Goal: Information Seeking & Learning: Check status

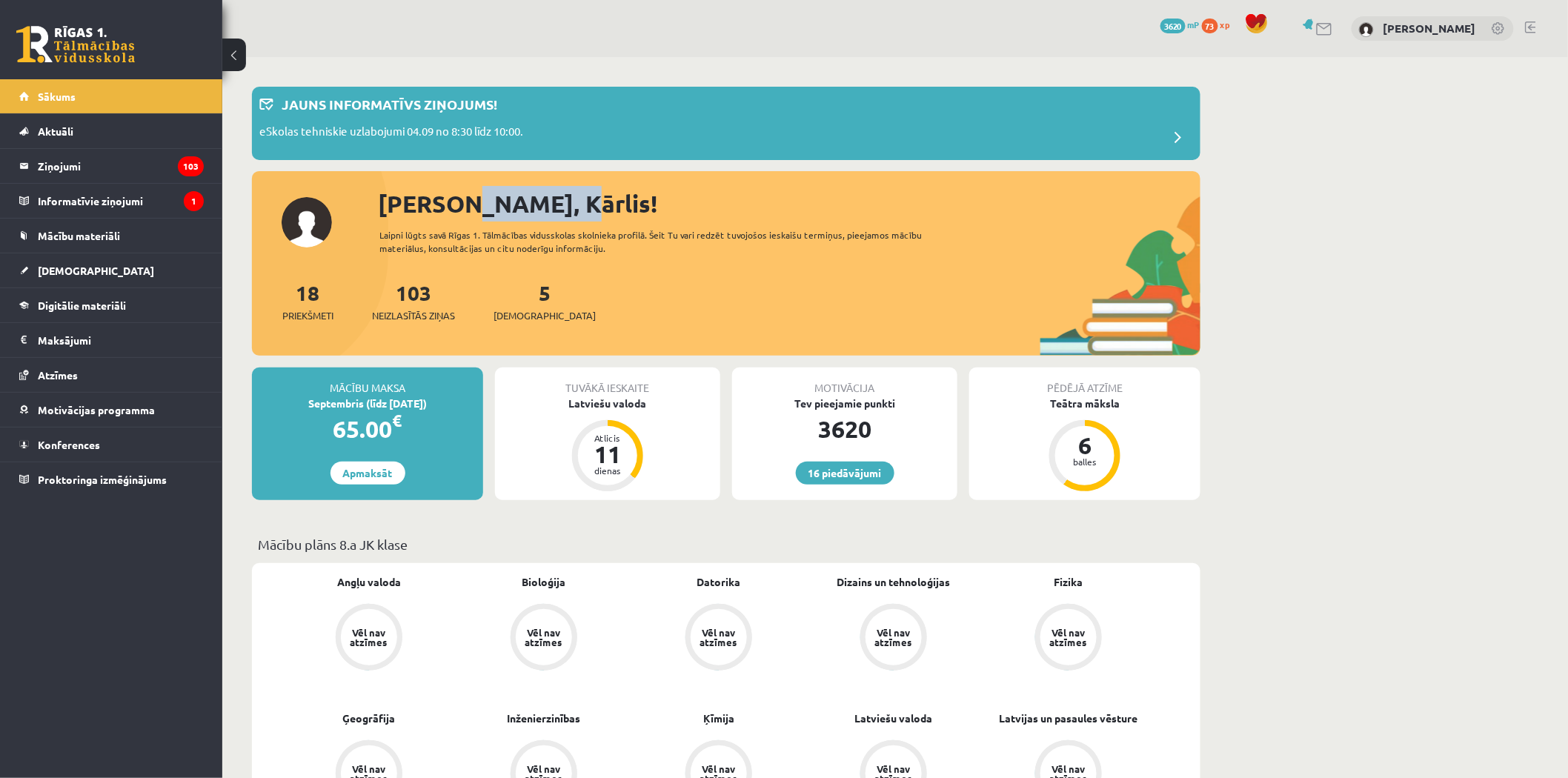
drag, startPoint x: 446, startPoint y: 196, endPoint x: 545, endPoint y: 202, distance: 99.2
click at [544, 203] on div "Sveiks, Kārlis!" at bounding box center [789, 203] width 823 height 36
click at [98, 126] on link "Aktuāli" at bounding box center [111, 131] width 184 height 34
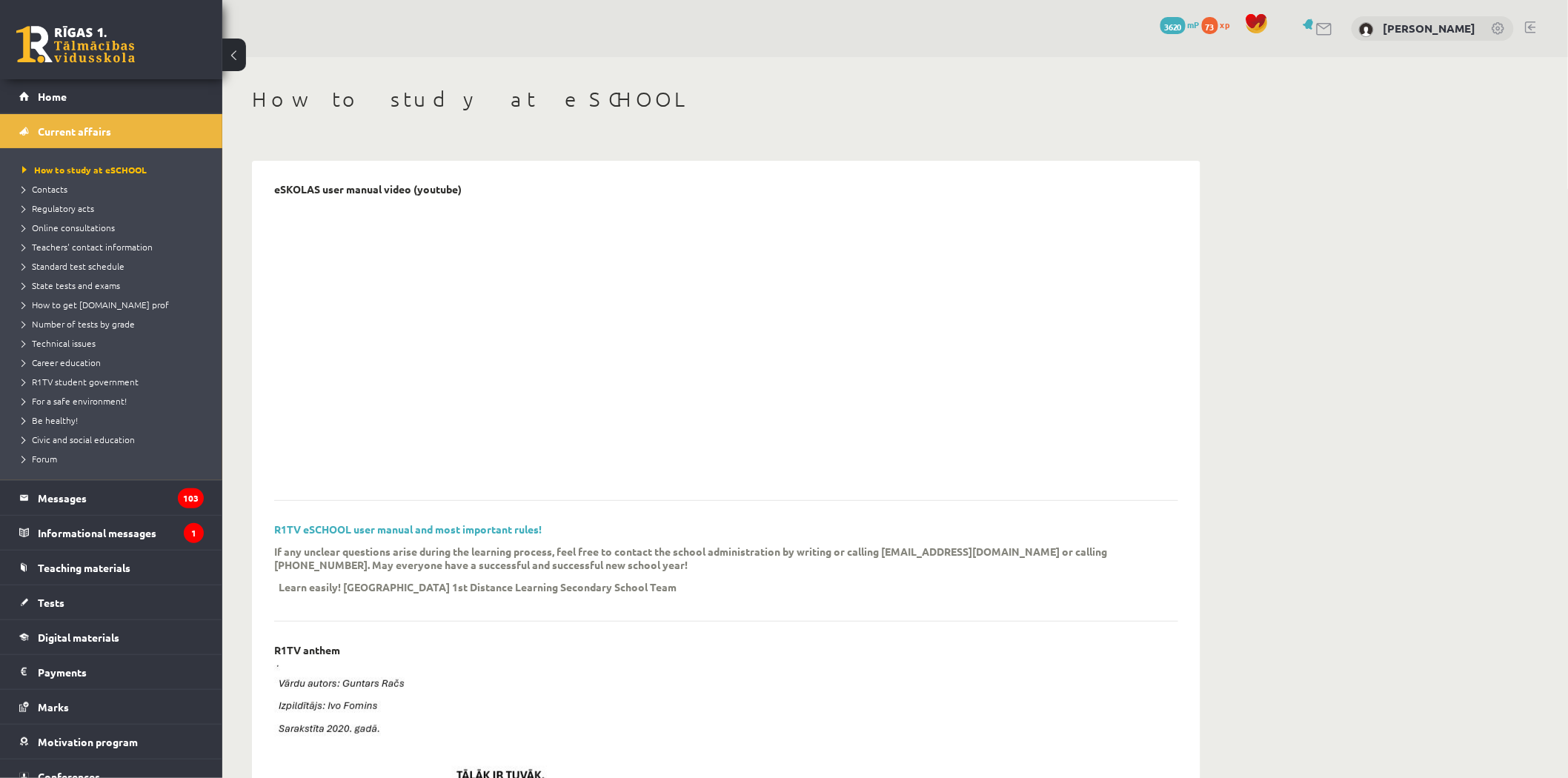
drag, startPoint x: 976, startPoint y: 103, endPoint x: 898, endPoint y: 117, distance: 79.2
click at [976, 103] on h1 "How to study at eSCHOOL" at bounding box center [726, 99] width 949 height 25
click at [40, 103] on link "Home" at bounding box center [111, 96] width 184 height 34
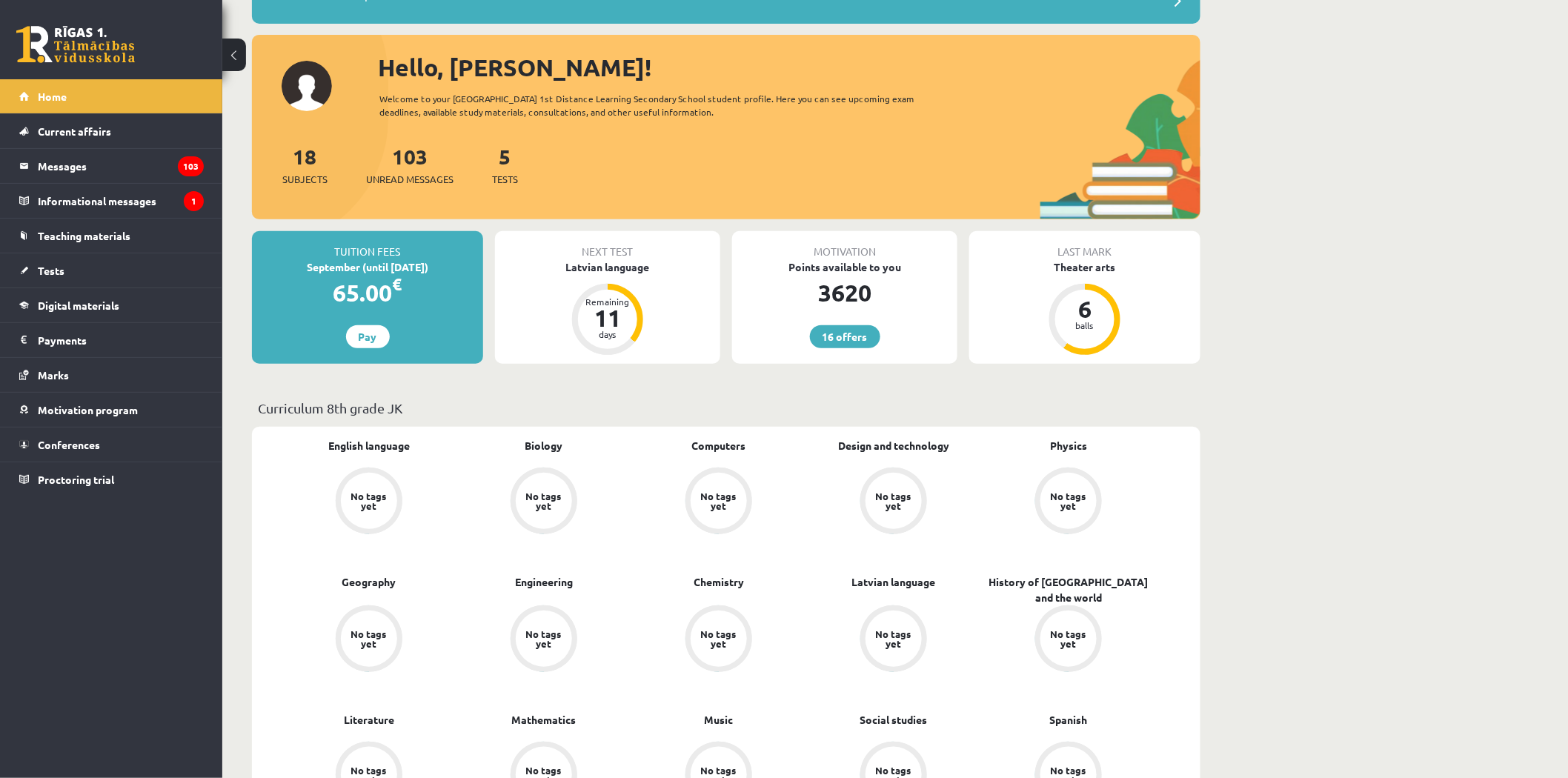
scroll to position [164, 0]
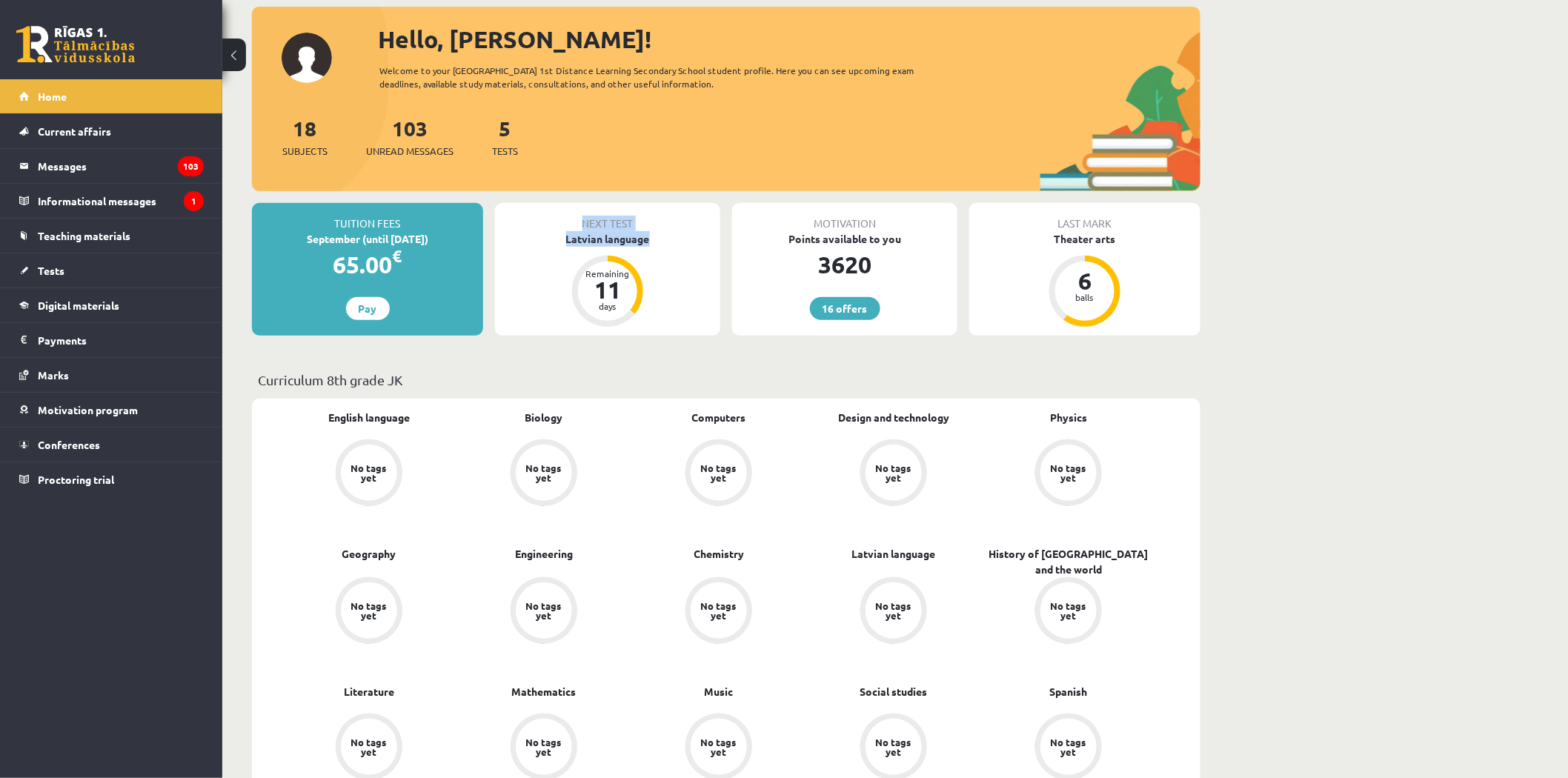
drag, startPoint x: 580, startPoint y: 213, endPoint x: 630, endPoint y: 248, distance: 61.0
click at [629, 248] on div "Next test Latvian language Remaining 11 days" at bounding box center [608, 269] width 225 height 133
click at [683, 308] on div "Next test Latvian language Remaining 11 days" at bounding box center [608, 269] width 225 height 133
click at [715, 337] on div "Tuition fees September (until 15.09.25) 65.00 € Pay Next test Latvian language …" at bounding box center [726, 275] width 949 height 144
click at [846, 314] on font "16 offers" at bounding box center [845, 309] width 45 height 13
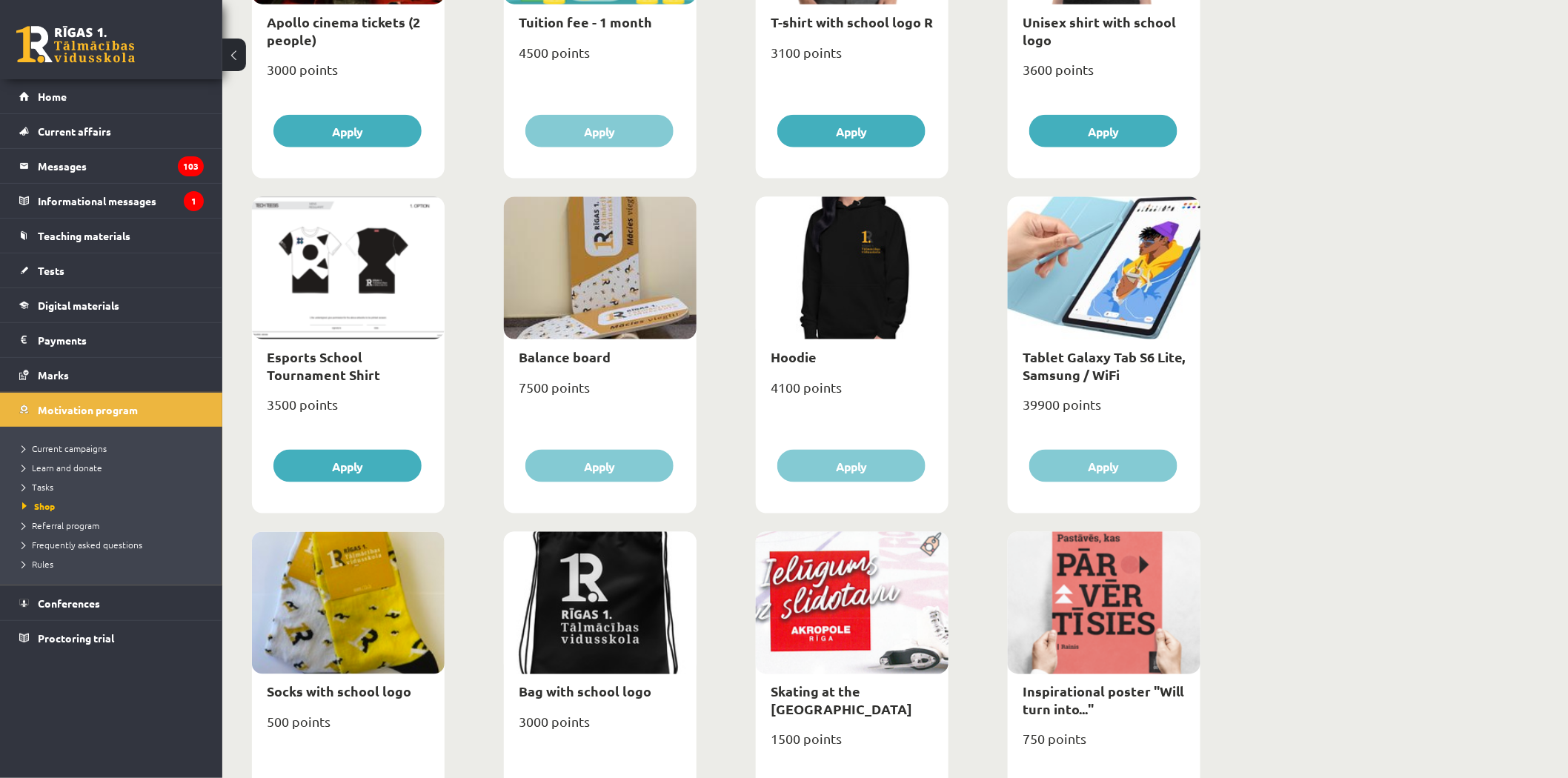
scroll to position [741, 0]
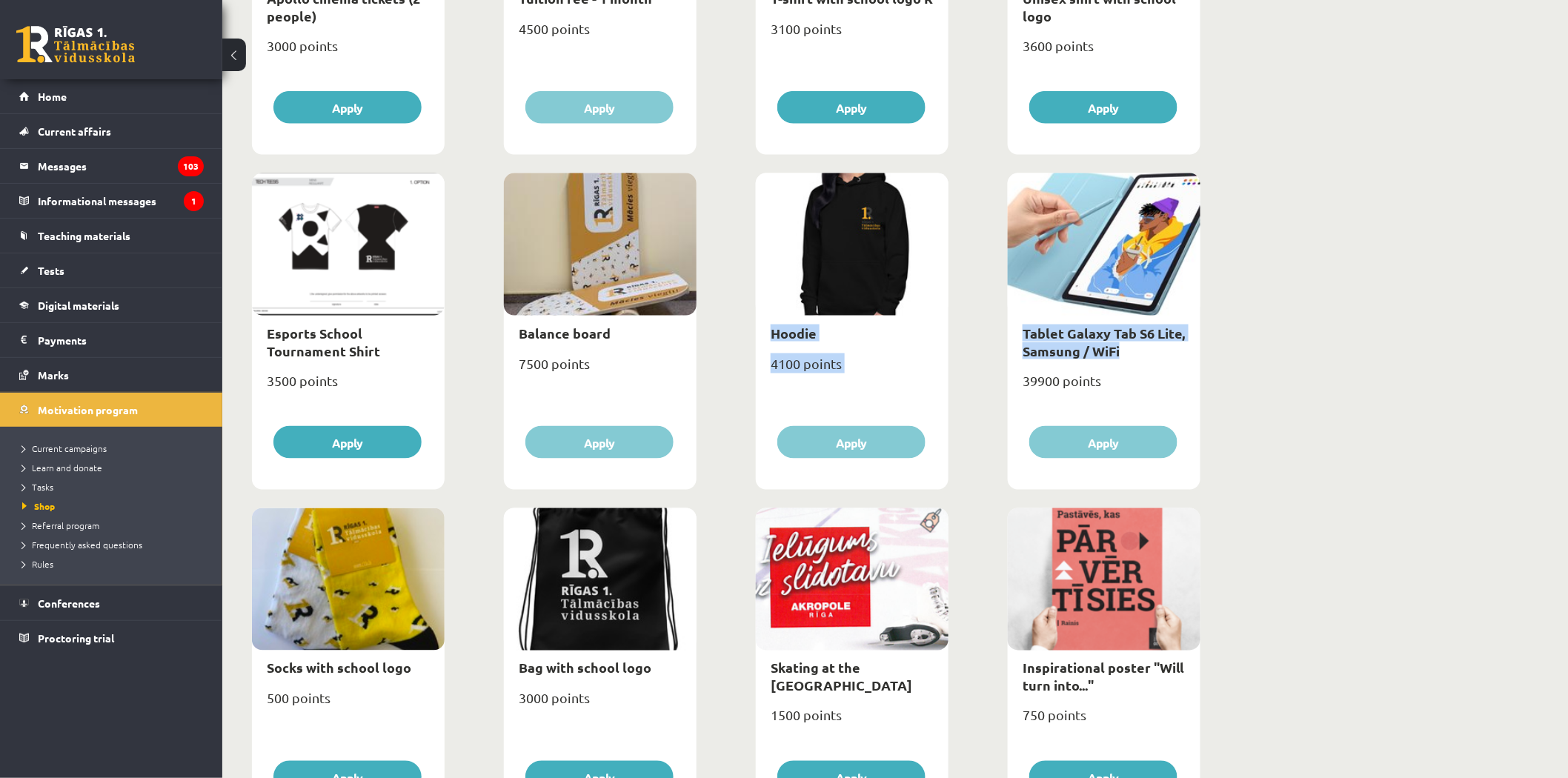
drag, startPoint x: 1136, startPoint y: 357, endPoint x: 957, endPoint y: 292, distance: 190.4
click at [964, 297] on div "Umbrella 4000 points Apply Hat with school logo 3100 points Apply Mug with prin…" at bounding box center [726, 504] width 956 height 2010
click at [959, 294] on div "Umbrella 4000 points Apply Hat with school logo 3100 points Apply Mug with prin…" at bounding box center [726, 504] width 956 height 2010
click at [1319, 361] on div "**********" at bounding box center [895, 426] width 1345 height 2220
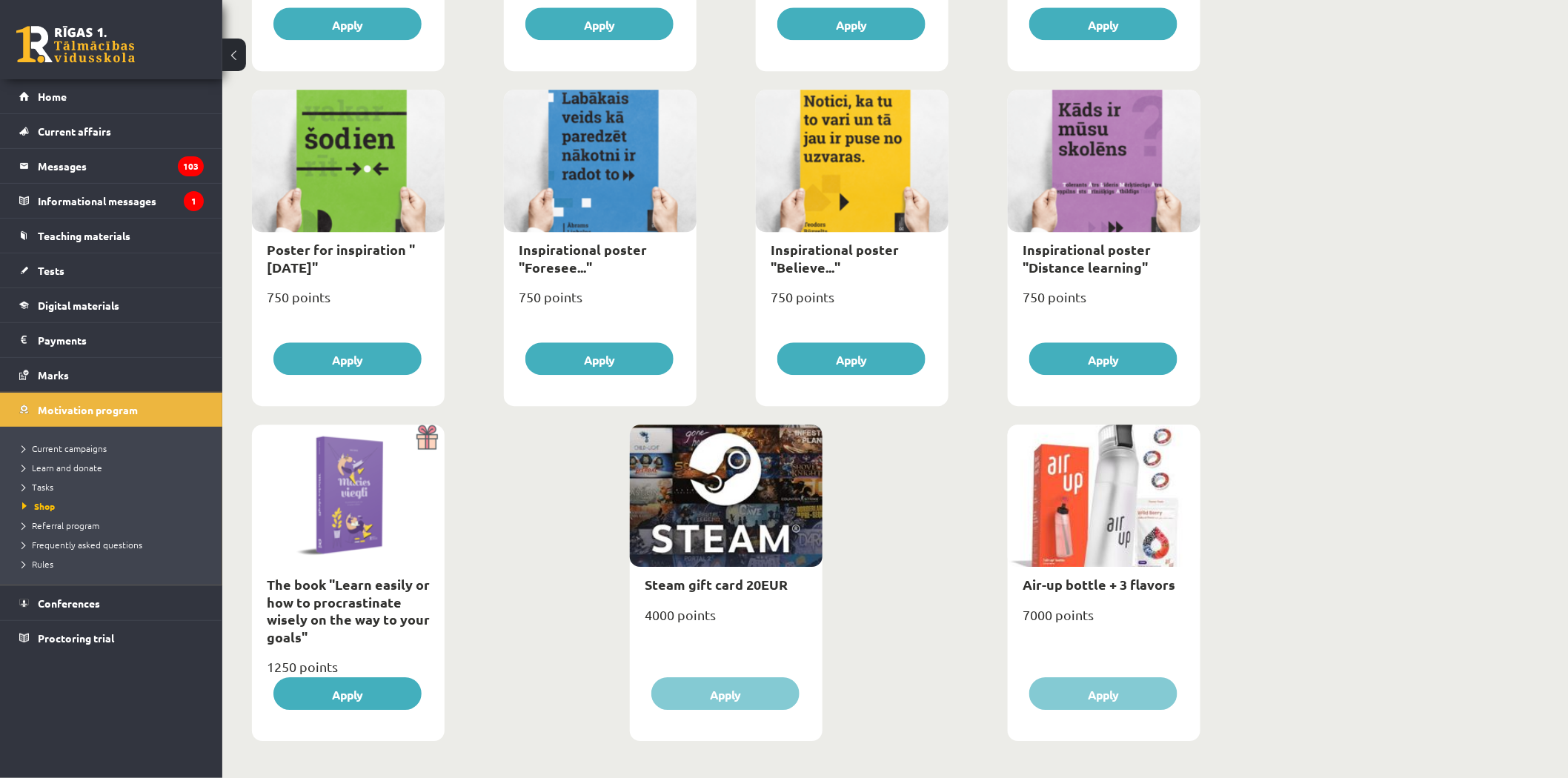
scroll to position [1498, 0]
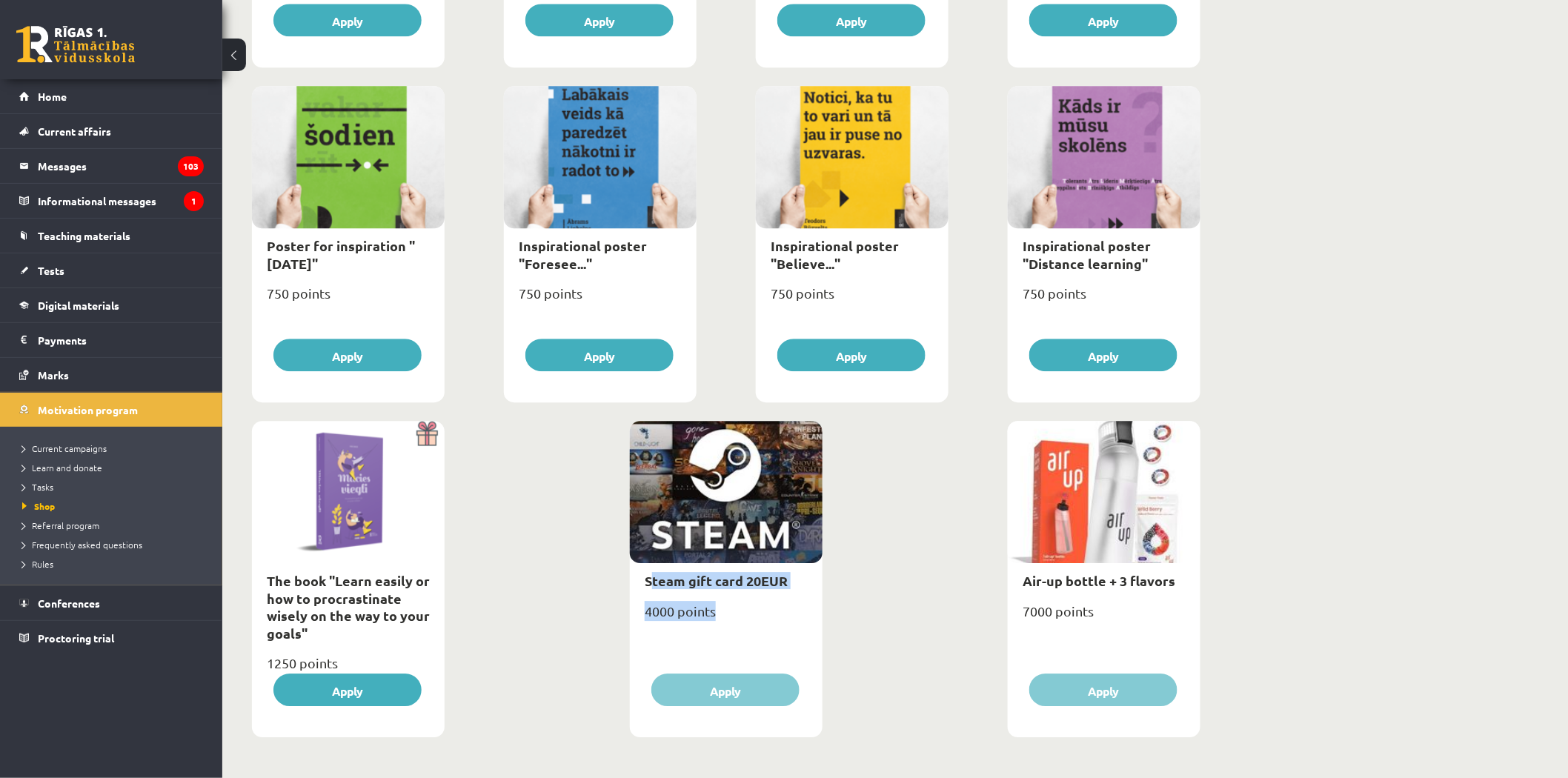
drag, startPoint x: 720, startPoint y: 628, endPoint x: 639, endPoint y: 587, distance: 90.8
click at [645, 587] on div "Steam gift card 20EUR 4000 points Apply" at bounding box center [726, 580] width 193 height 317
click at [729, 584] on font "Steam gift card 20EUR" at bounding box center [716, 580] width 143 height 17
type input "*"
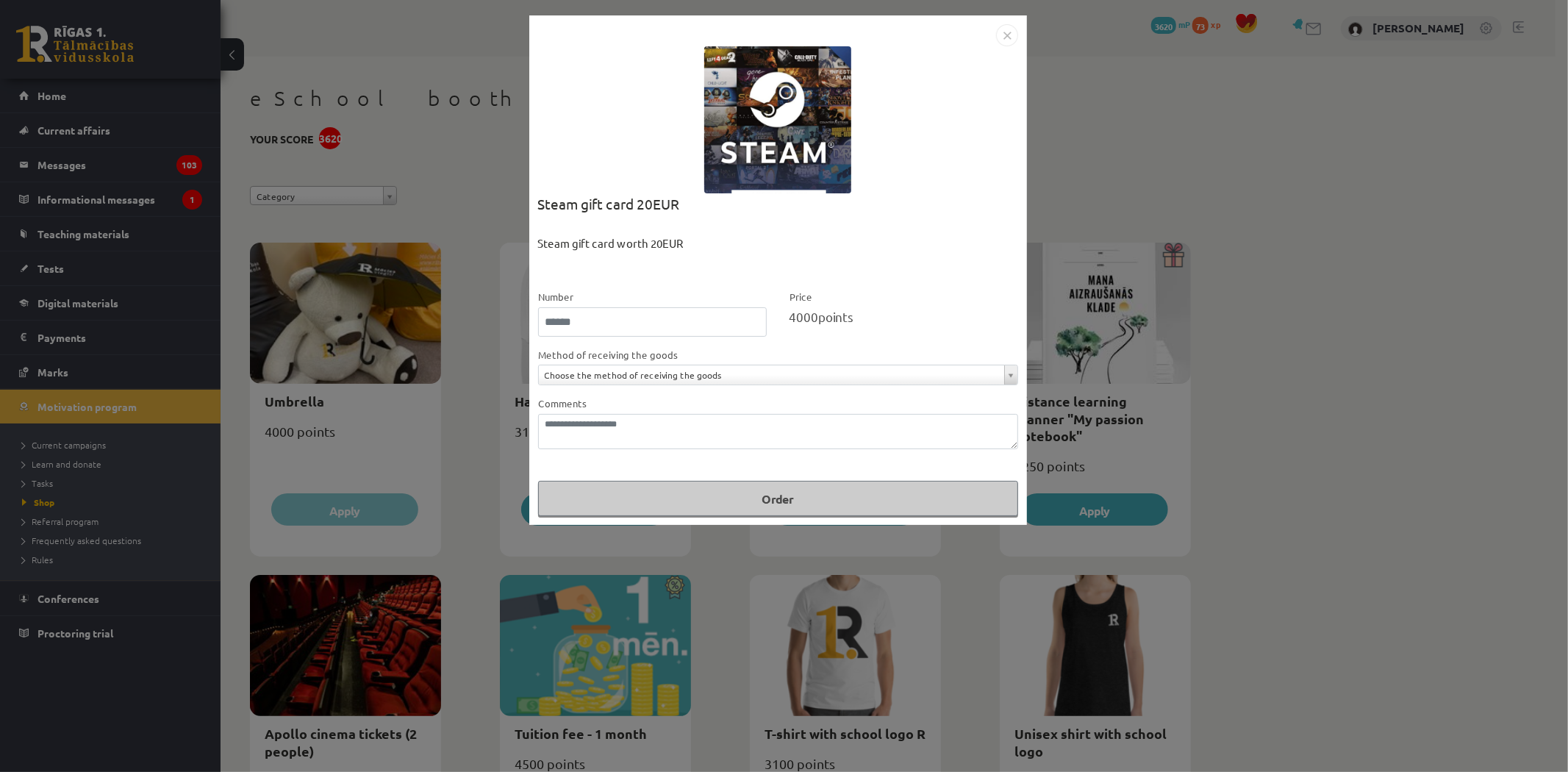
click at [996, 32] on img "Close" at bounding box center [1006, 35] width 22 height 22
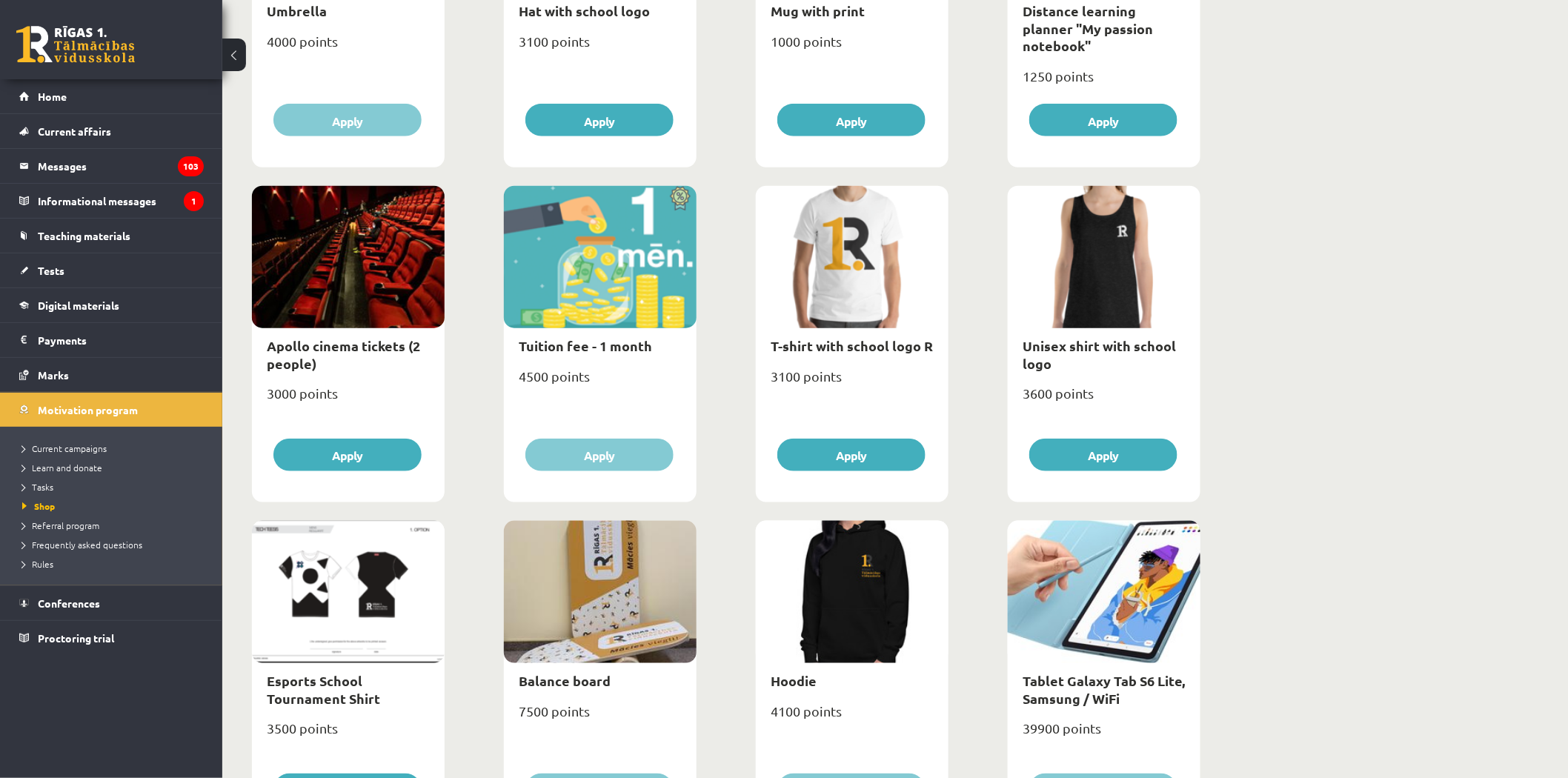
scroll to position [411, 0]
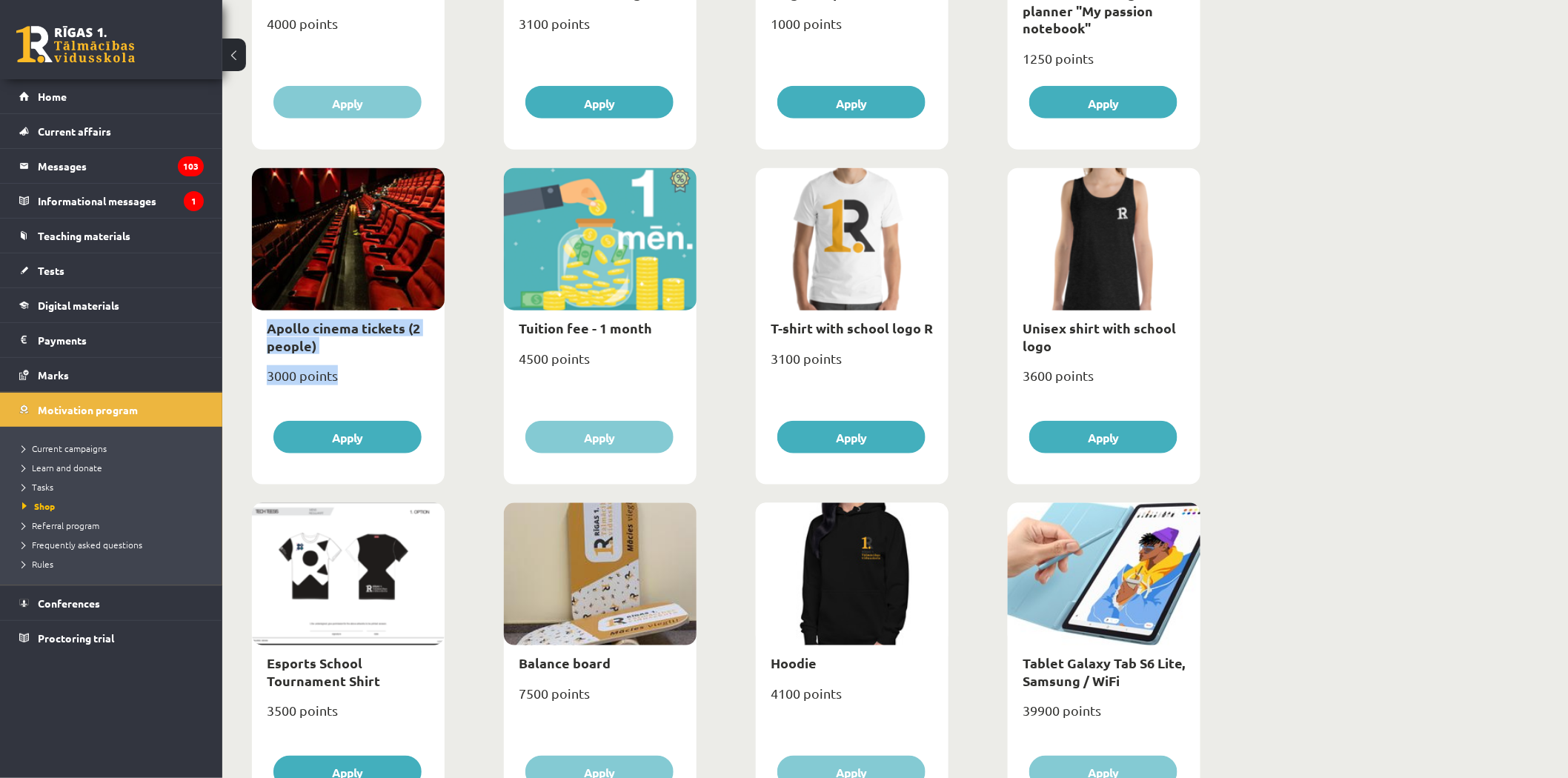
drag, startPoint x: 368, startPoint y: 364, endPoint x: 248, endPoint y: 323, distance: 126.8
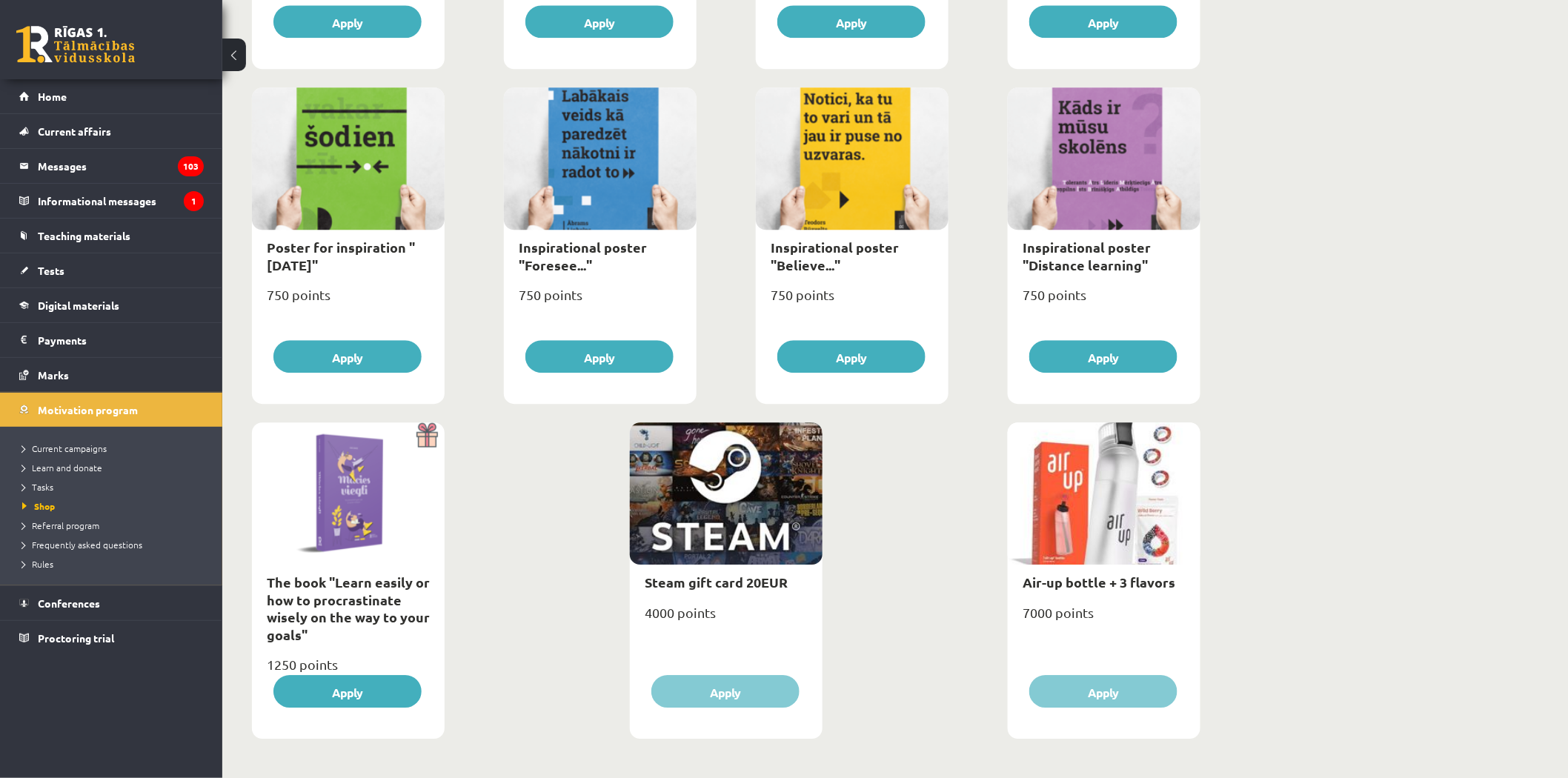
scroll to position [1498, 0]
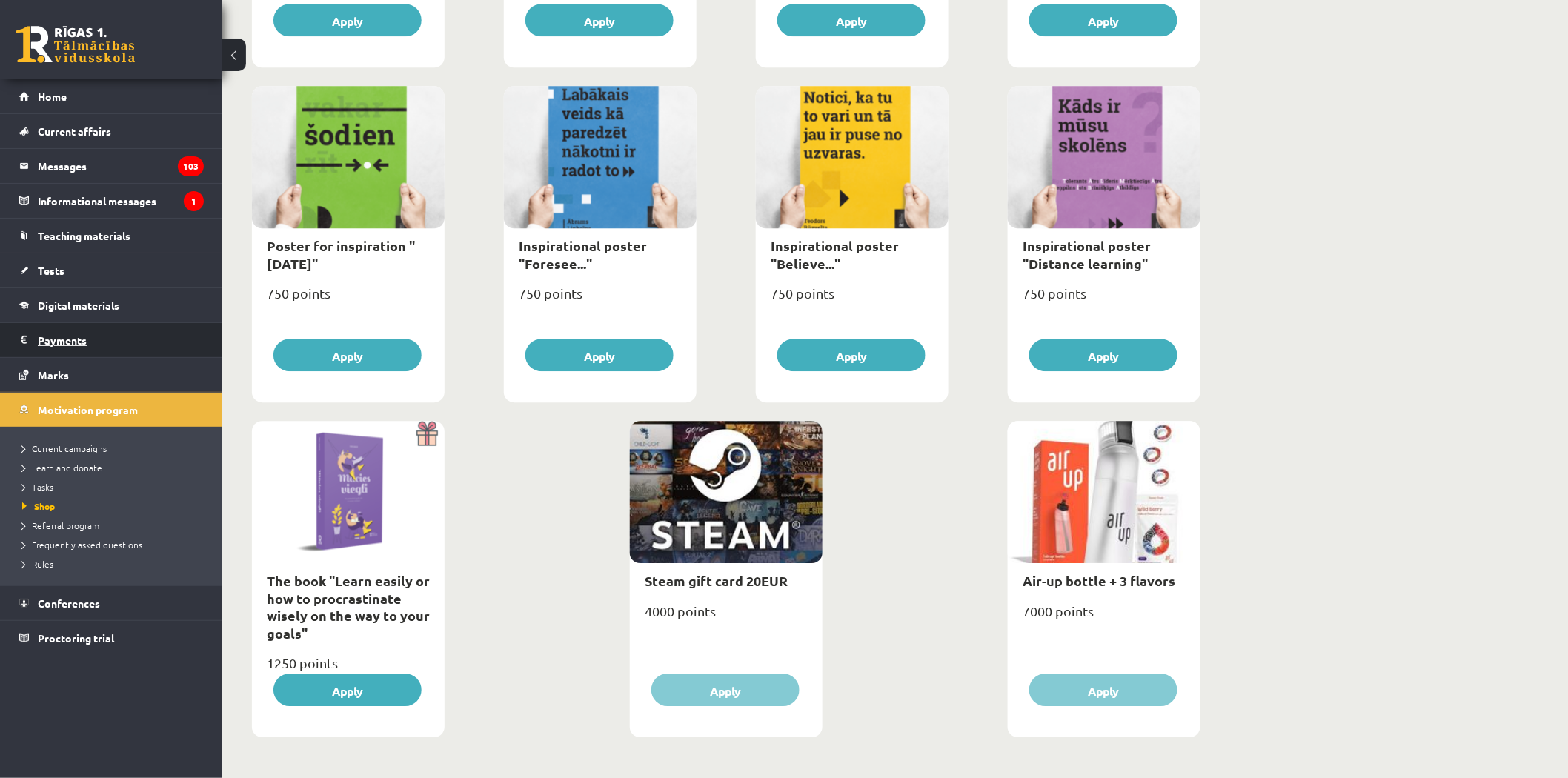
click at [78, 345] on font "Payments" at bounding box center [62, 340] width 49 height 13
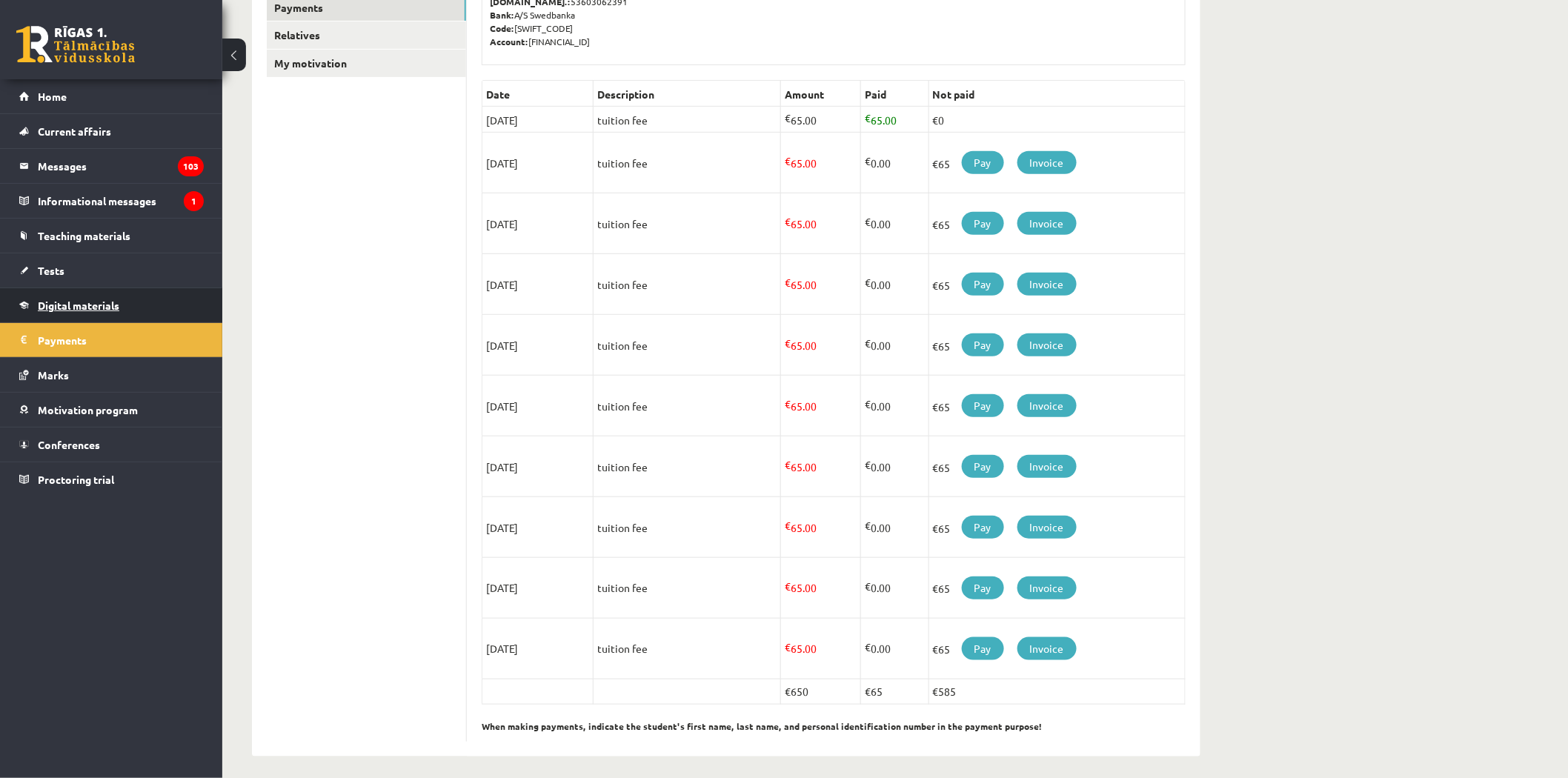
scroll to position [277, 0]
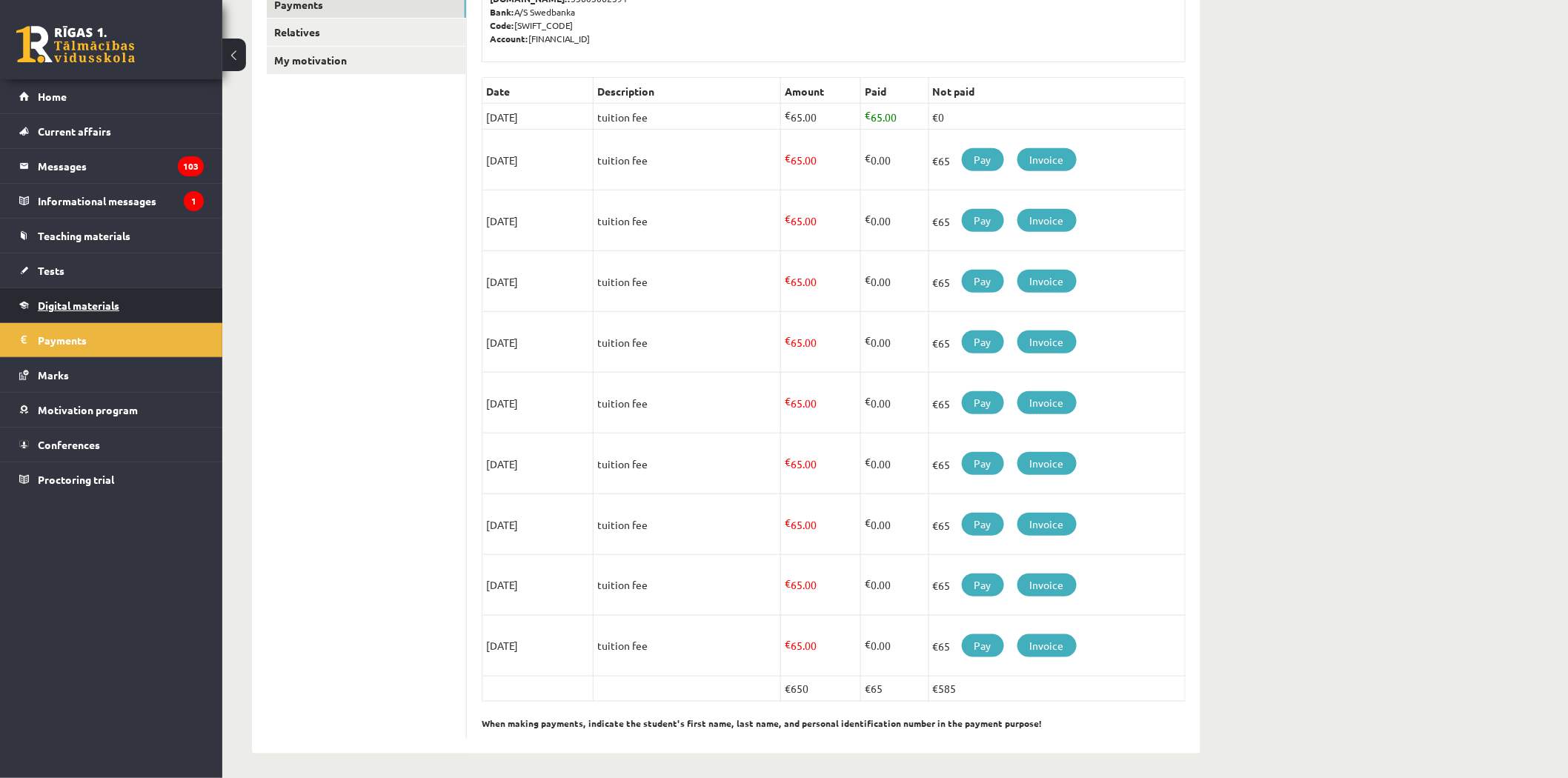
click at [89, 311] on link "Digital materials" at bounding box center [111, 305] width 184 height 34
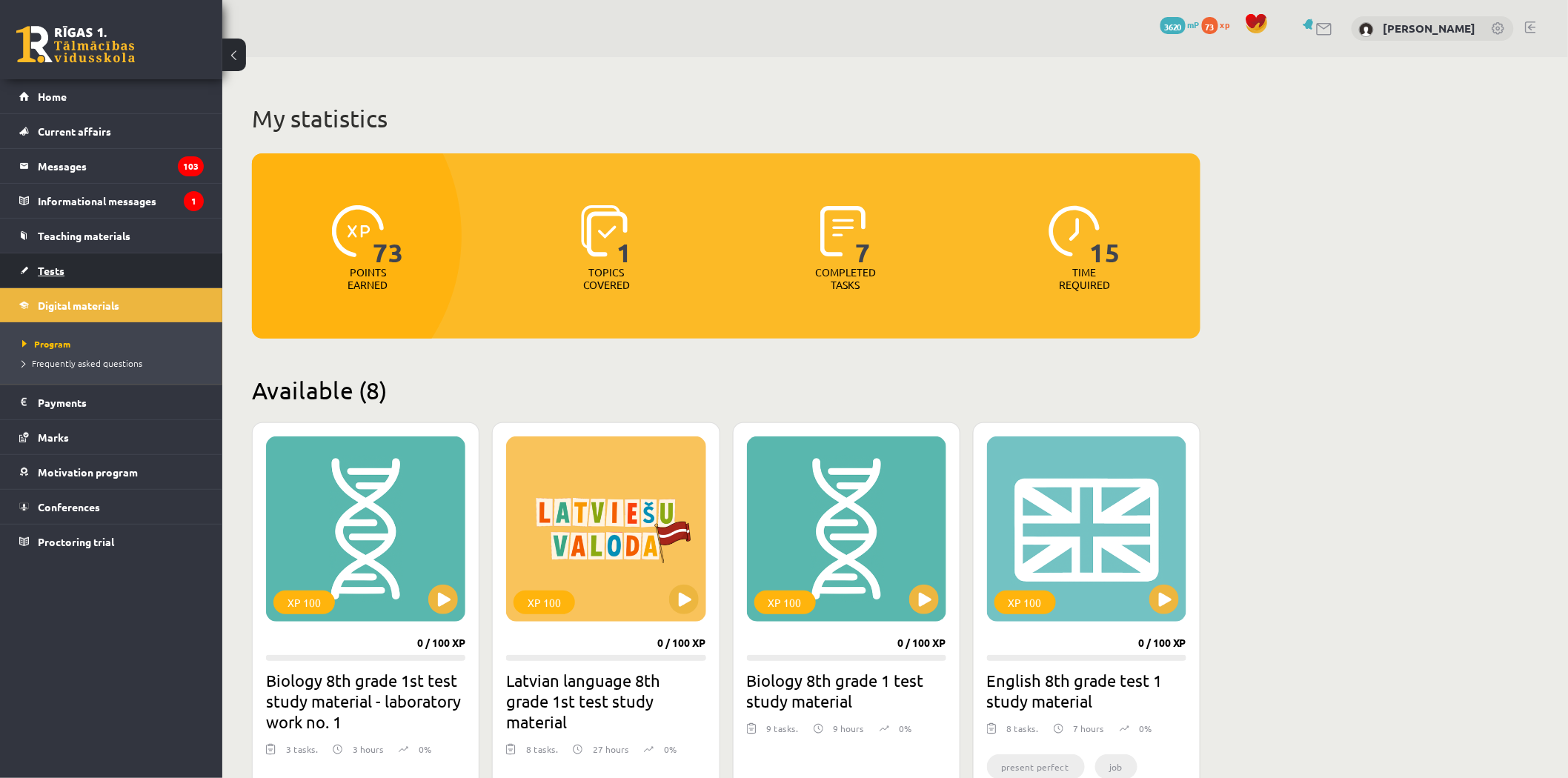
click at [128, 273] on link "Tests" at bounding box center [111, 270] width 184 height 34
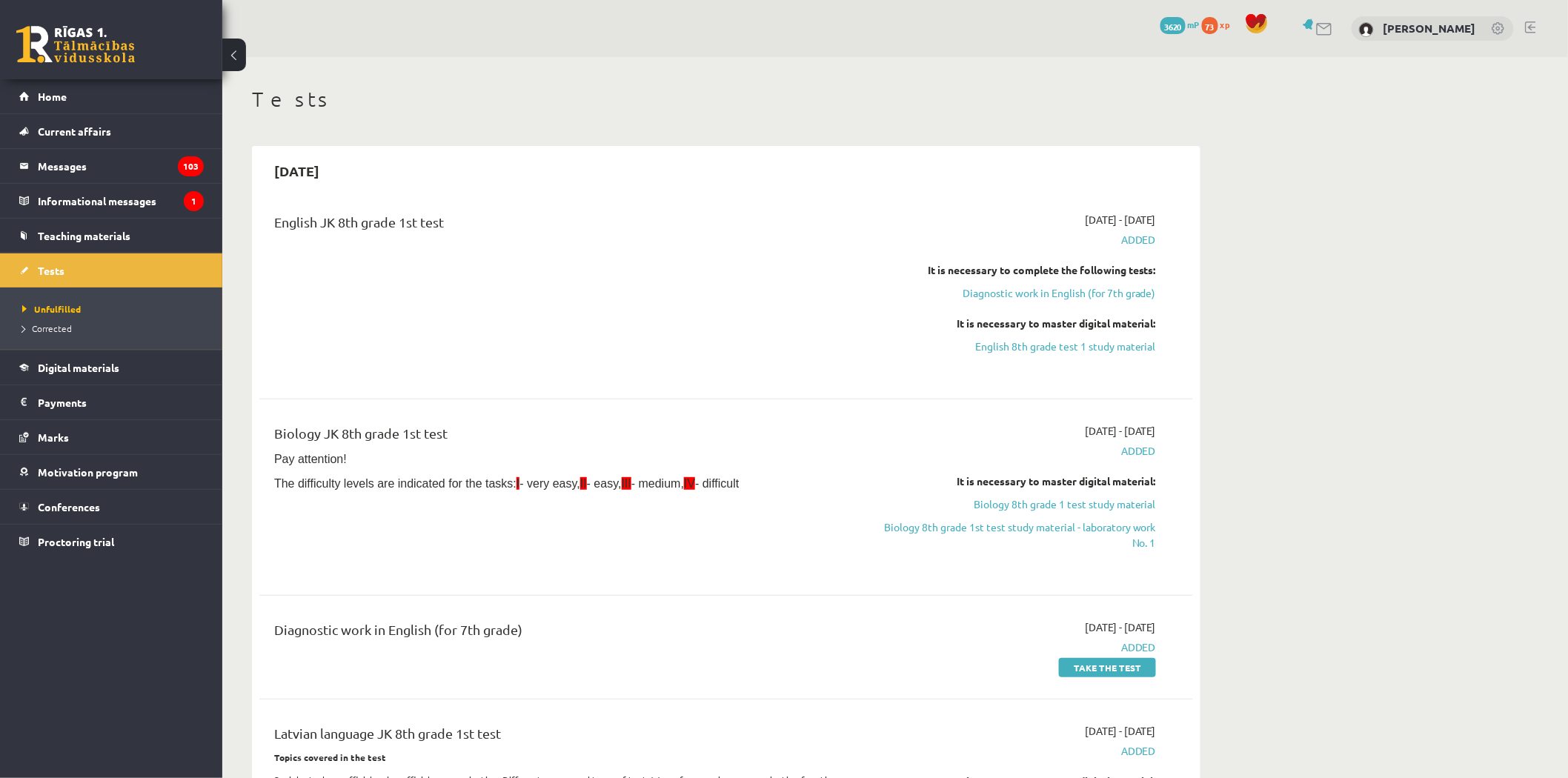
drag, startPoint x: 268, startPoint y: 228, endPoint x: 476, endPoint y: 220, distance: 208.2
click at [475, 221] on div "English JK 8th grade 1st test" at bounding box center [564, 294] width 603 height 163
click at [492, 233] on div "English JK 8th grade 1st test" at bounding box center [564, 225] width 580 height 28
click at [90, 374] on link "Digital materials" at bounding box center [111, 367] width 184 height 34
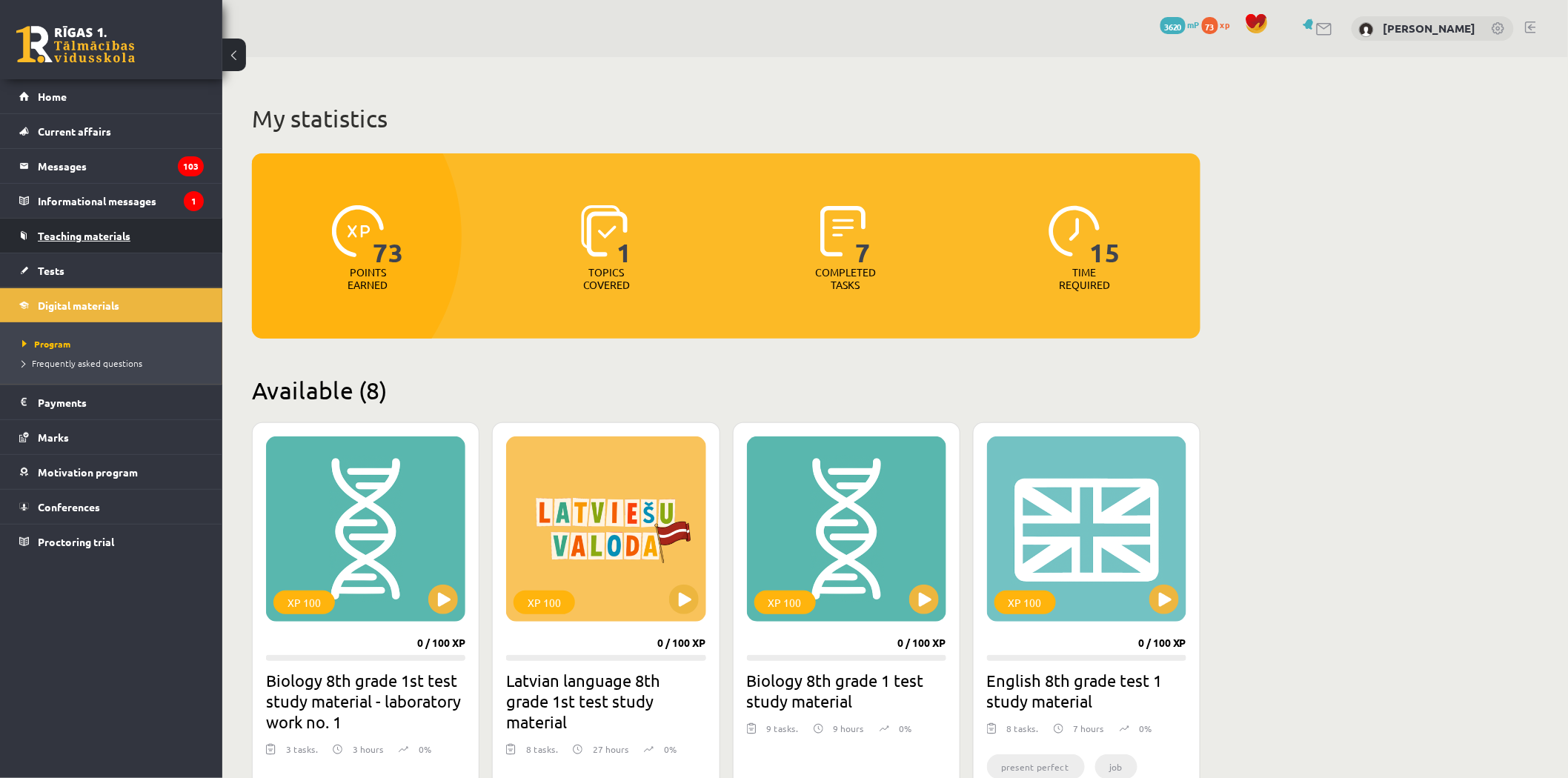
click at [97, 227] on link "Teaching materials" at bounding box center [111, 235] width 184 height 34
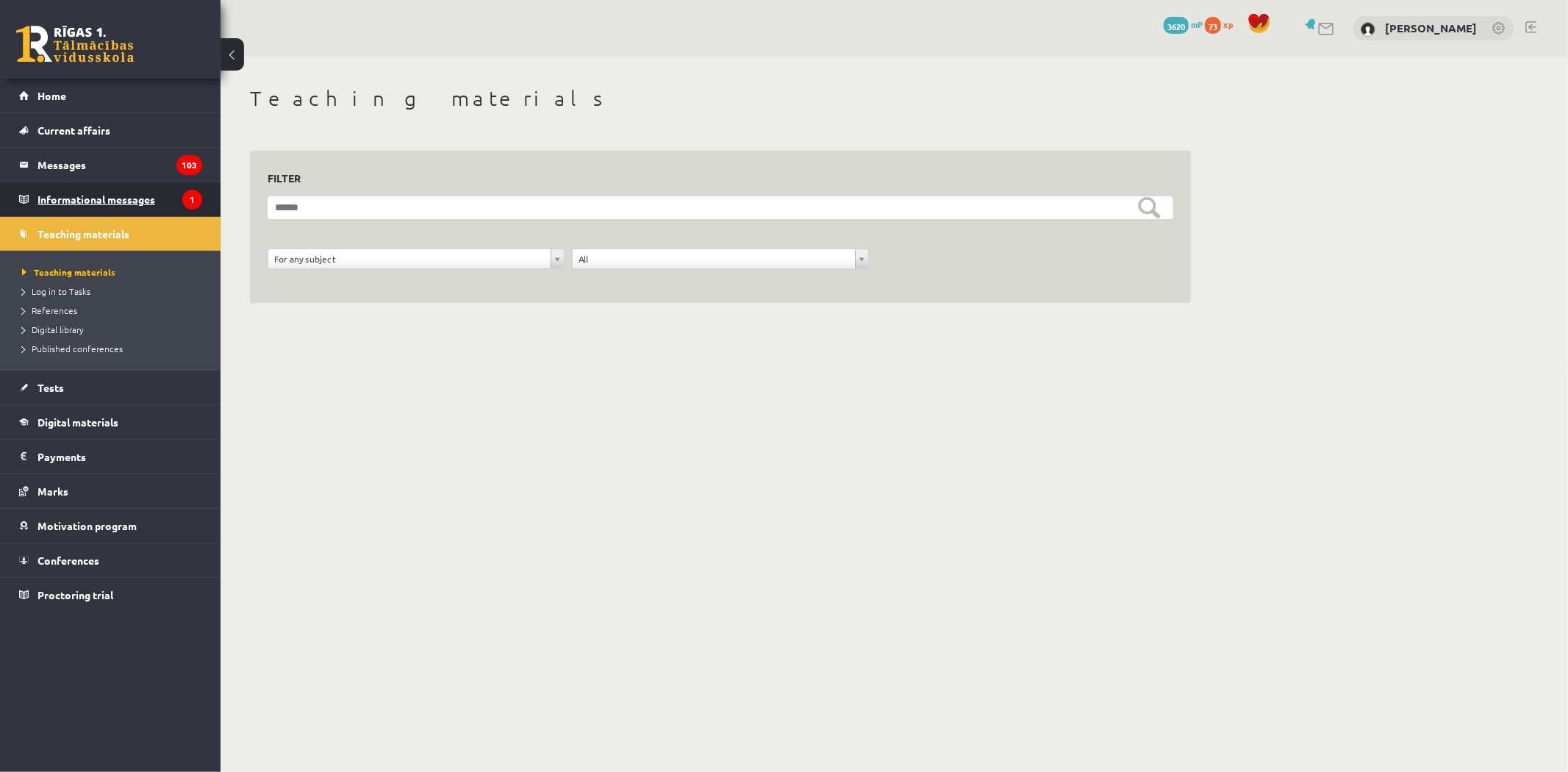
click at [97, 199] on font "Informational messages" at bounding box center [96, 199] width 117 height 13
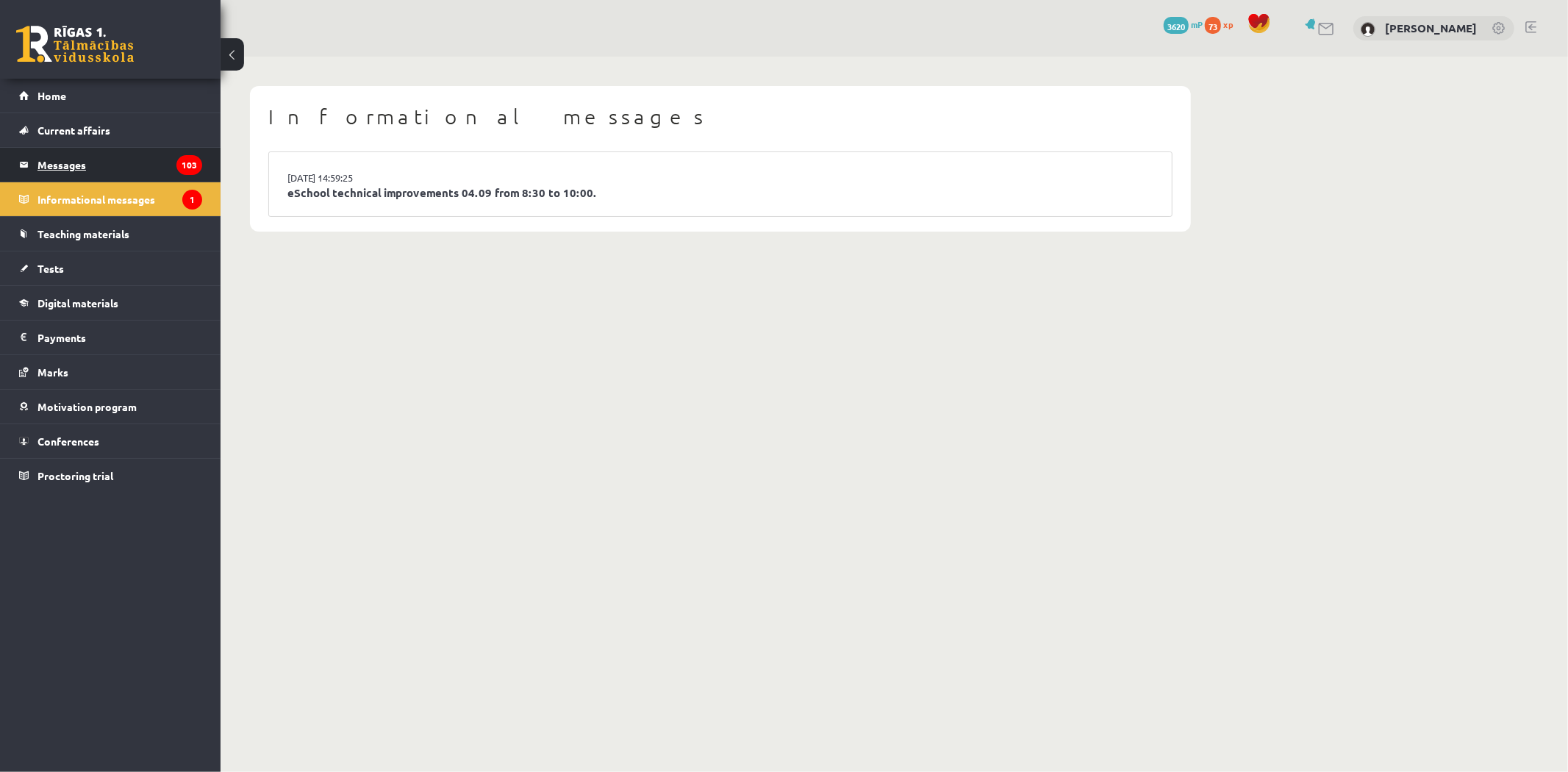
click at [100, 171] on legend "Messages 103" at bounding box center [119, 165] width 165 height 34
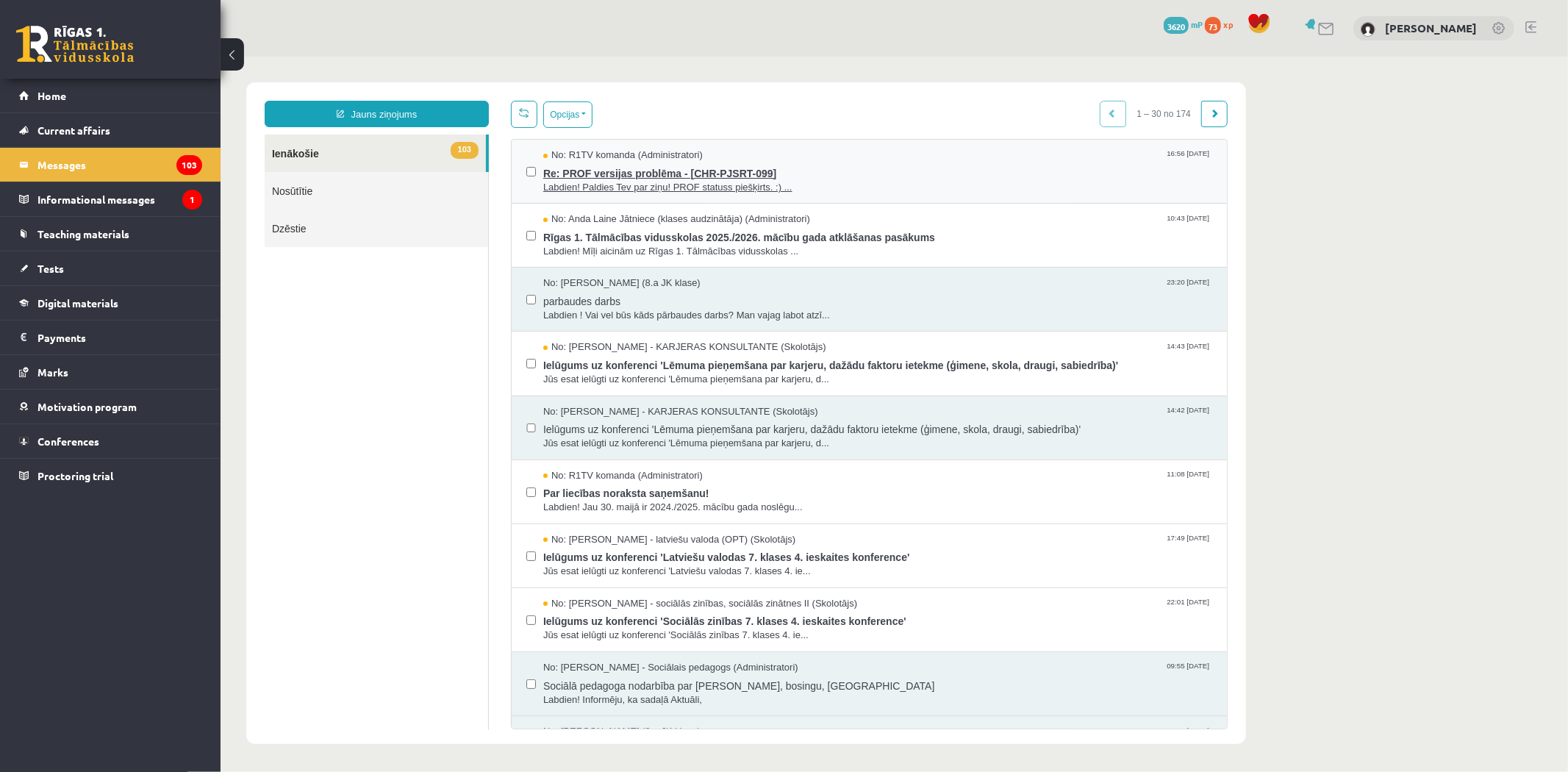
click at [628, 163] on span "Re: PROF versijas problēma - [CHR-PJSRT-099]" at bounding box center [877, 171] width 669 height 18
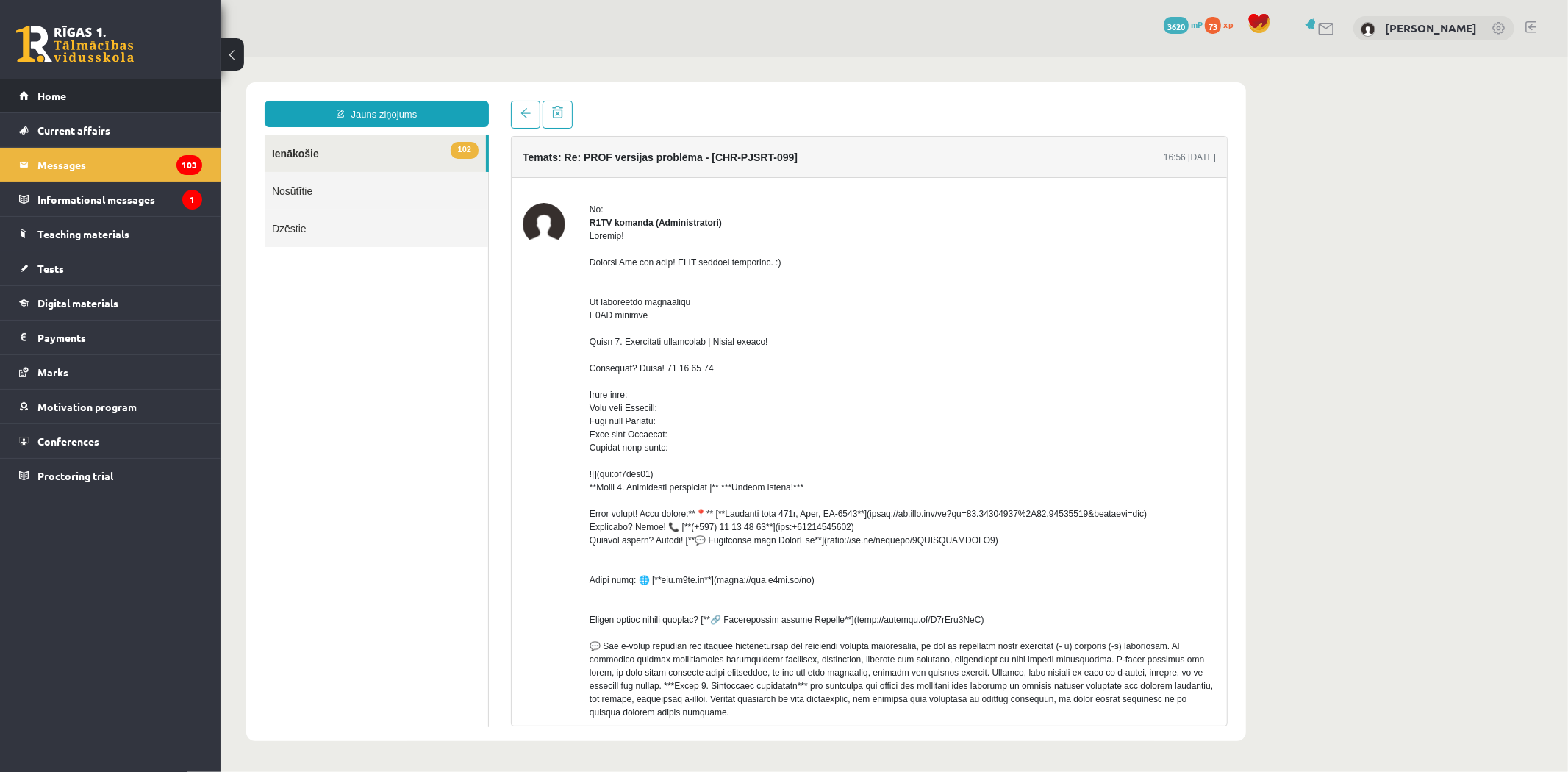
click at [125, 100] on link "Home" at bounding box center [110, 95] width 183 height 34
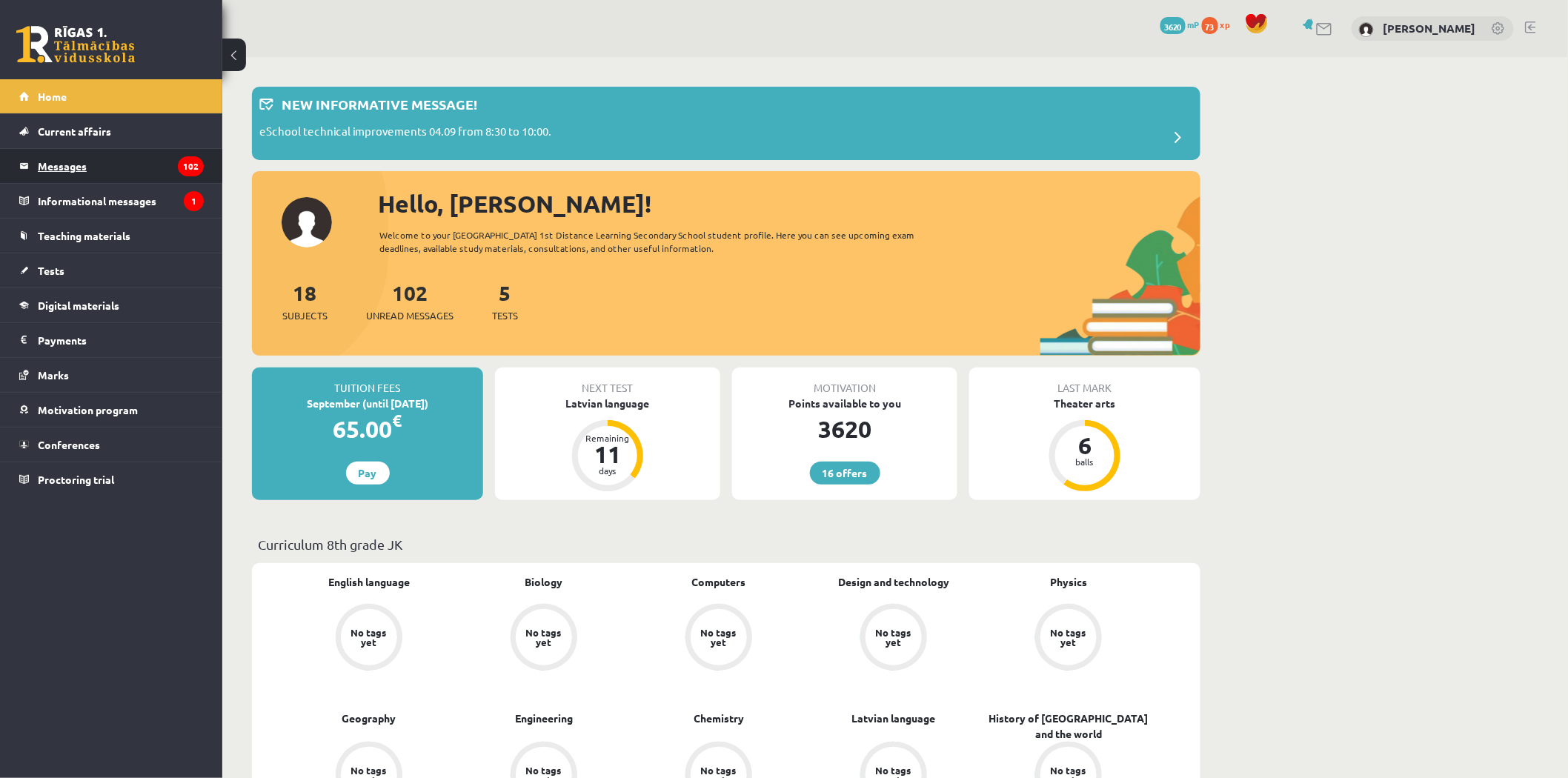
click at [119, 167] on legend "Messages 102" at bounding box center [120, 166] width 166 height 34
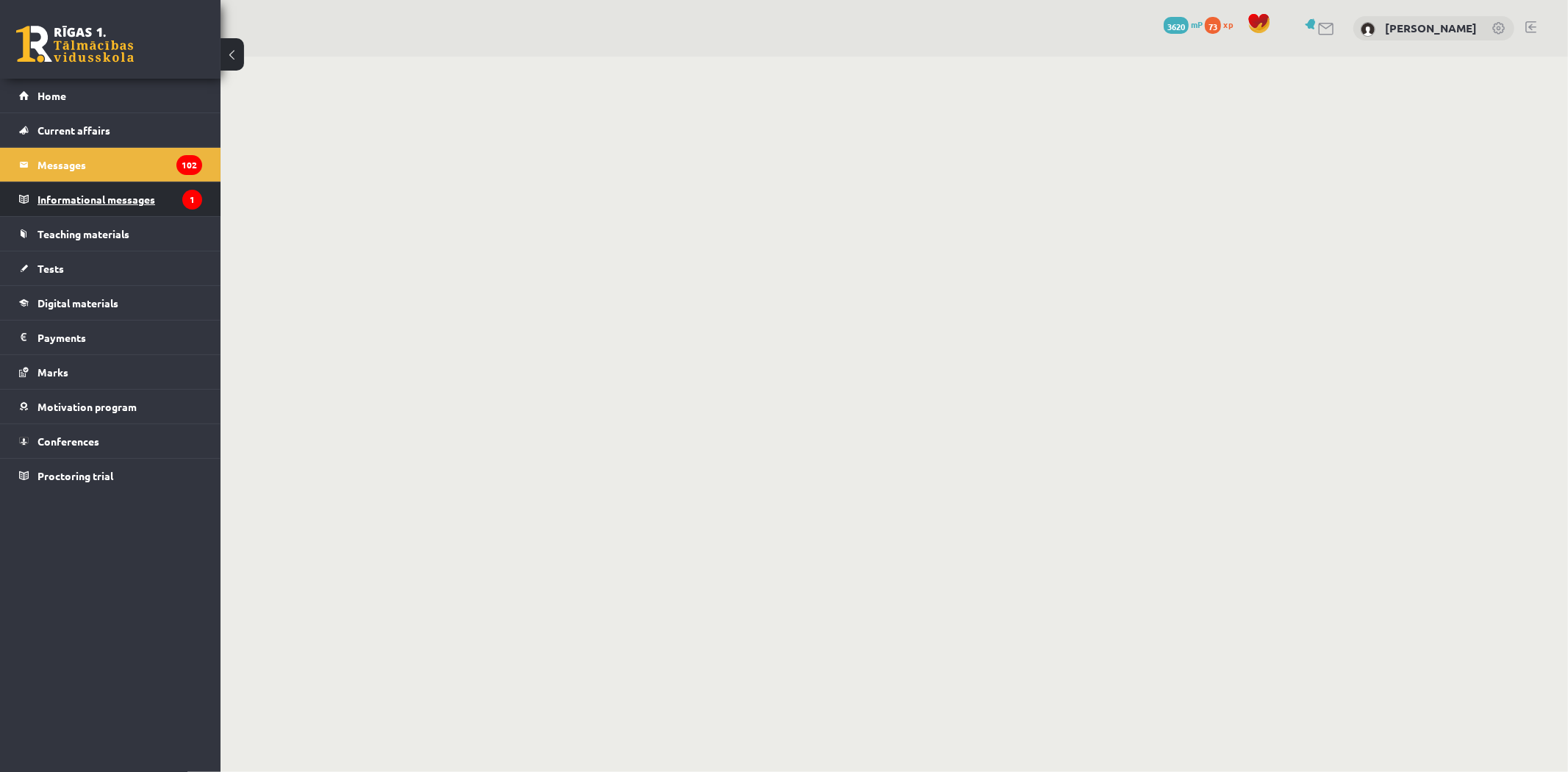
click at [114, 193] on font "Informational messages" at bounding box center [96, 199] width 117 height 13
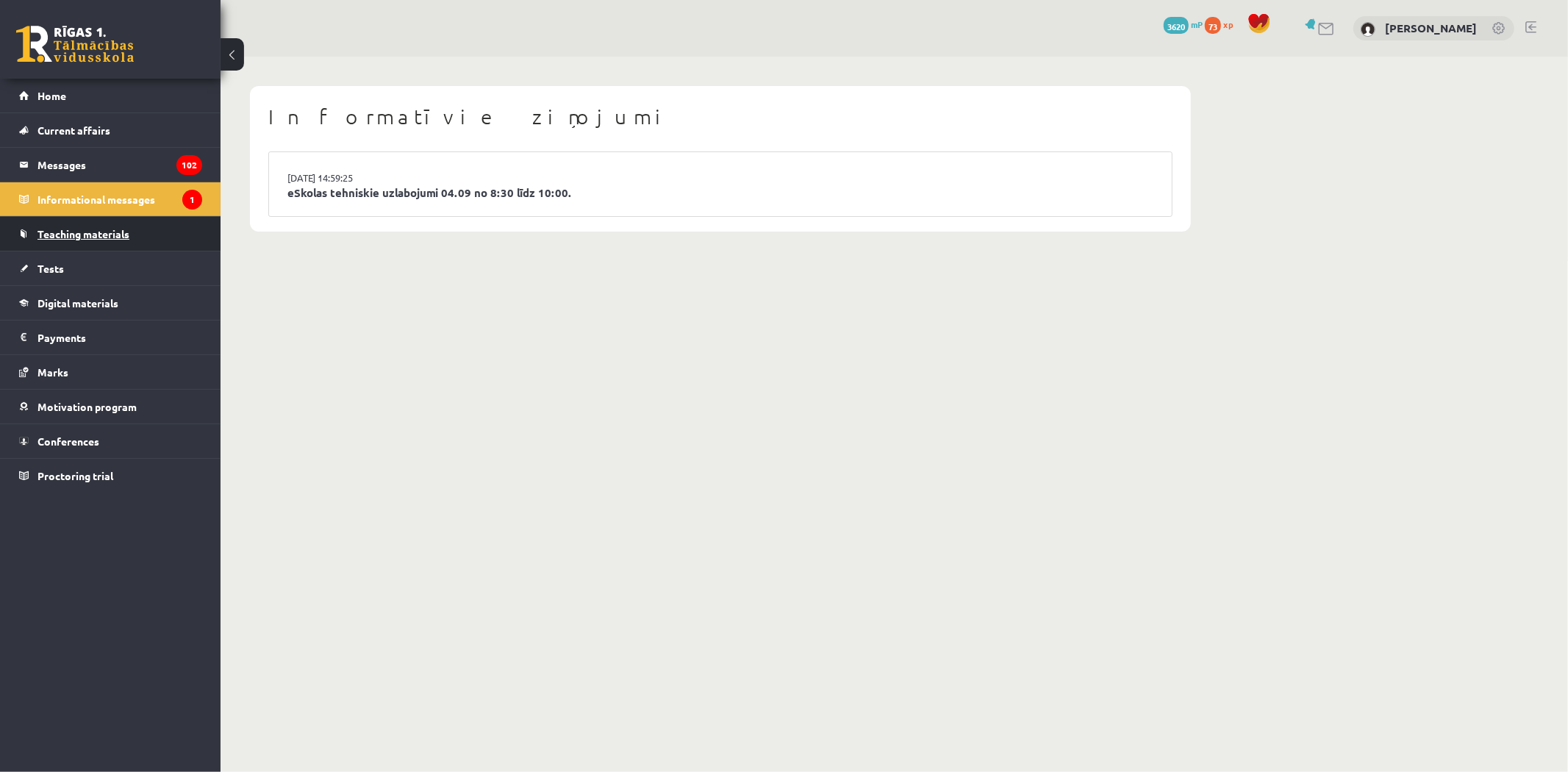
click at [110, 221] on link "Teaching materials" at bounding box center [110, 233] width 183 height 34
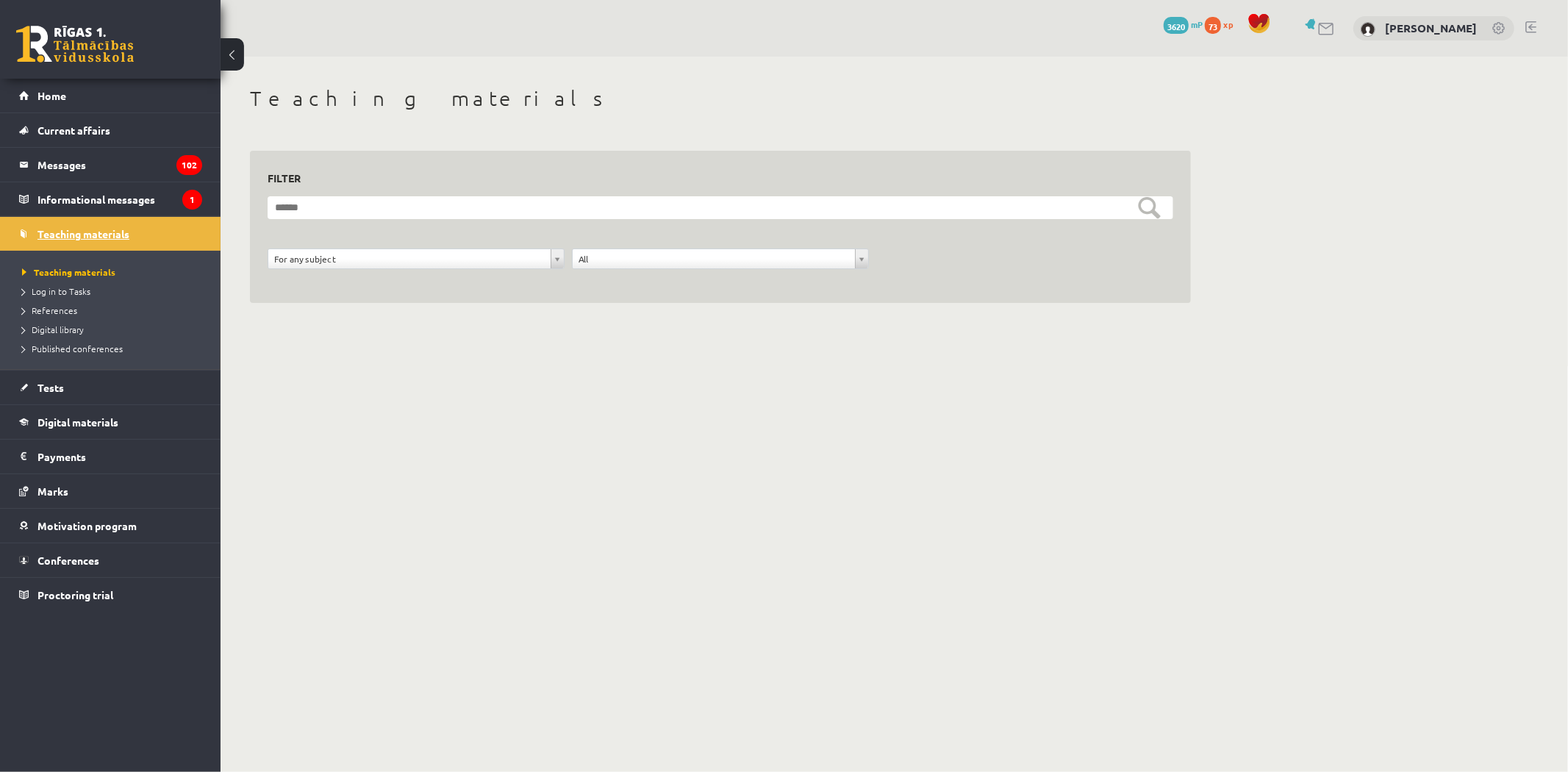
click at [103, 246] on link "Teaching materials" at bounding box center [110, 233] width 183 height 34
click at [71, 396] on link "Tests" at bounding box center [110, 387] width 183 height 34
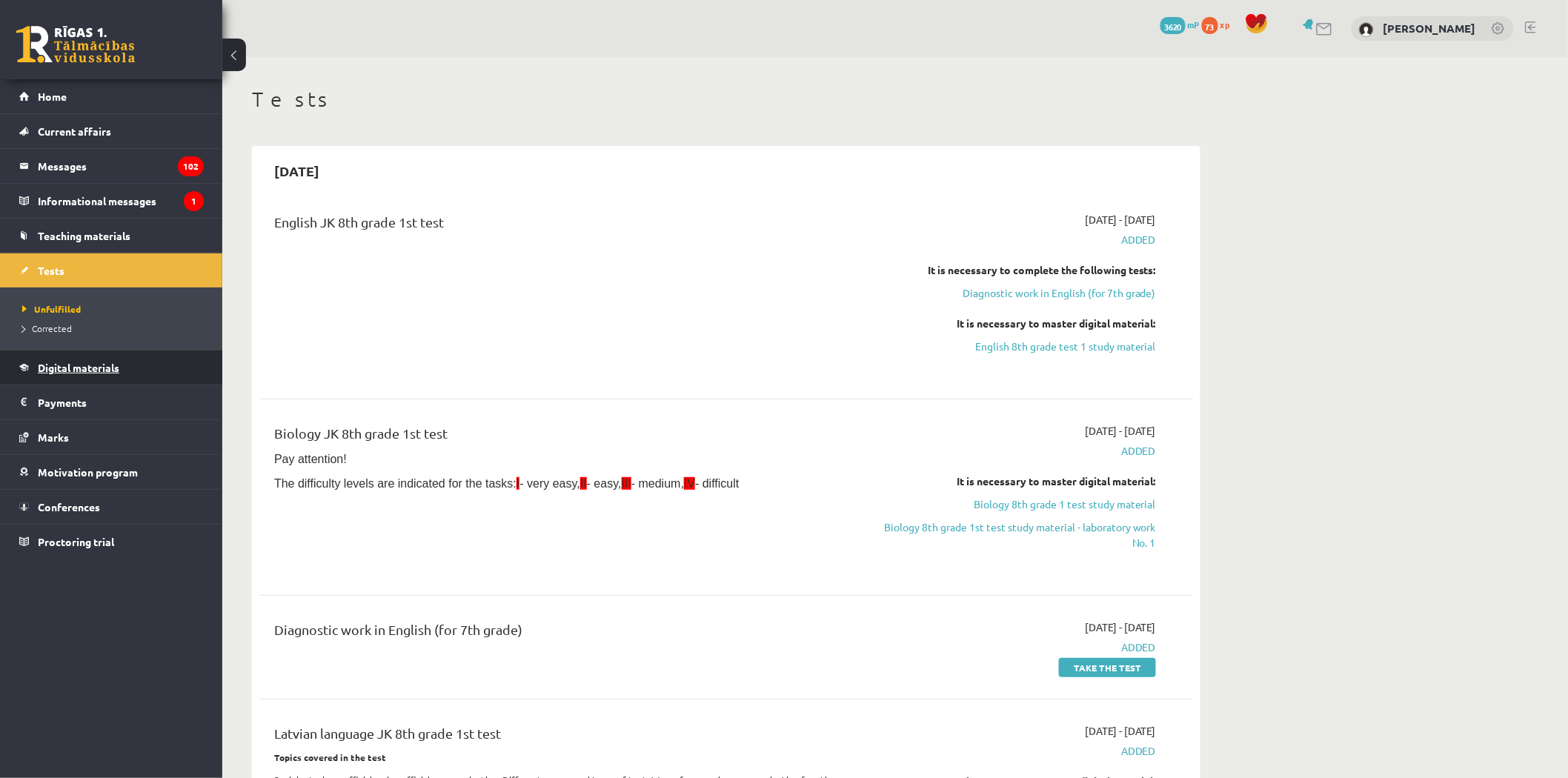
click at [153, 370] on link "Digital materials" at bounding box center [111, 367] width 184 height 34
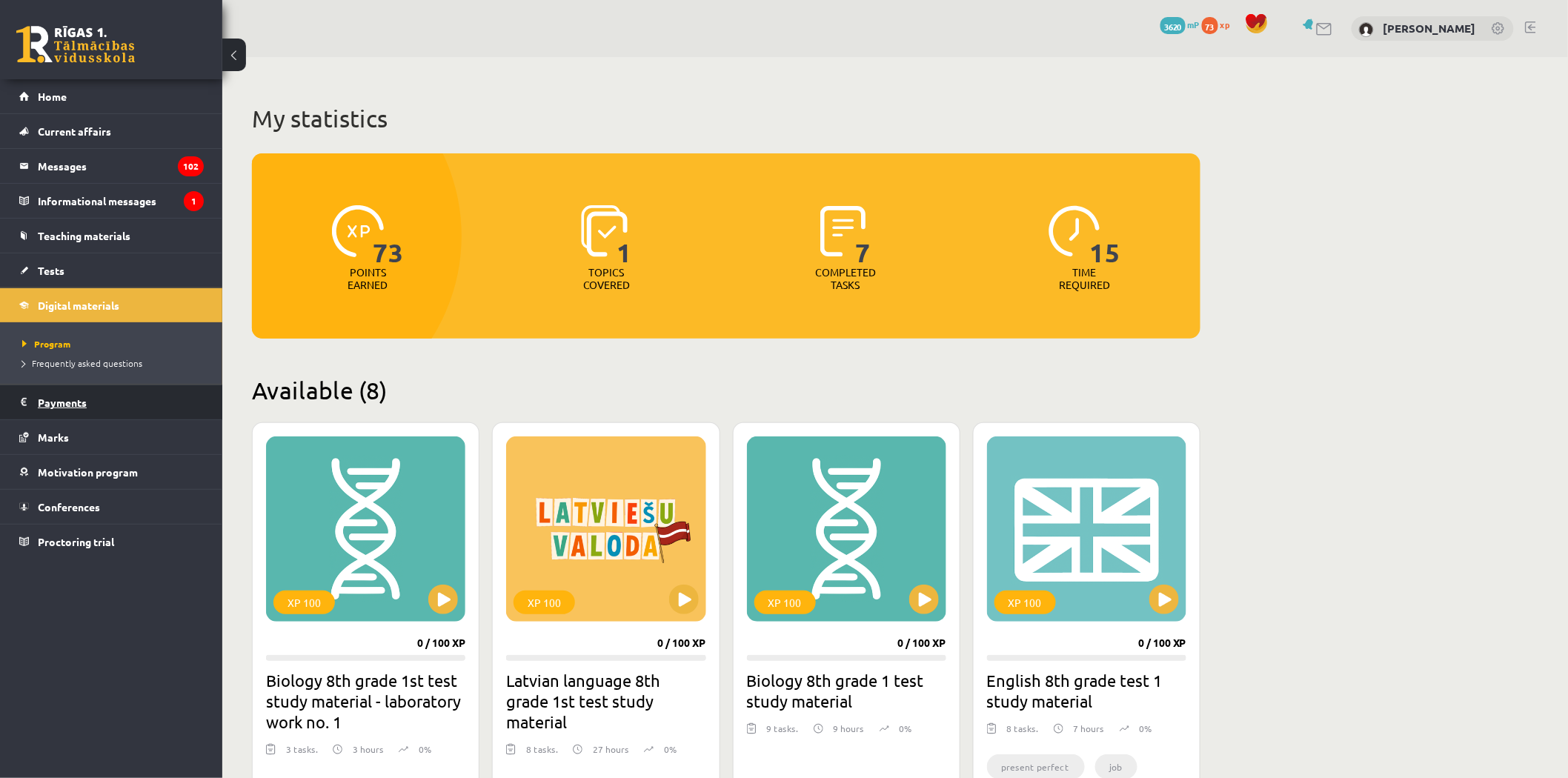
click at [147, 391] on legend "Payments 0" at bounding box center [120, 402] width 166 height 34
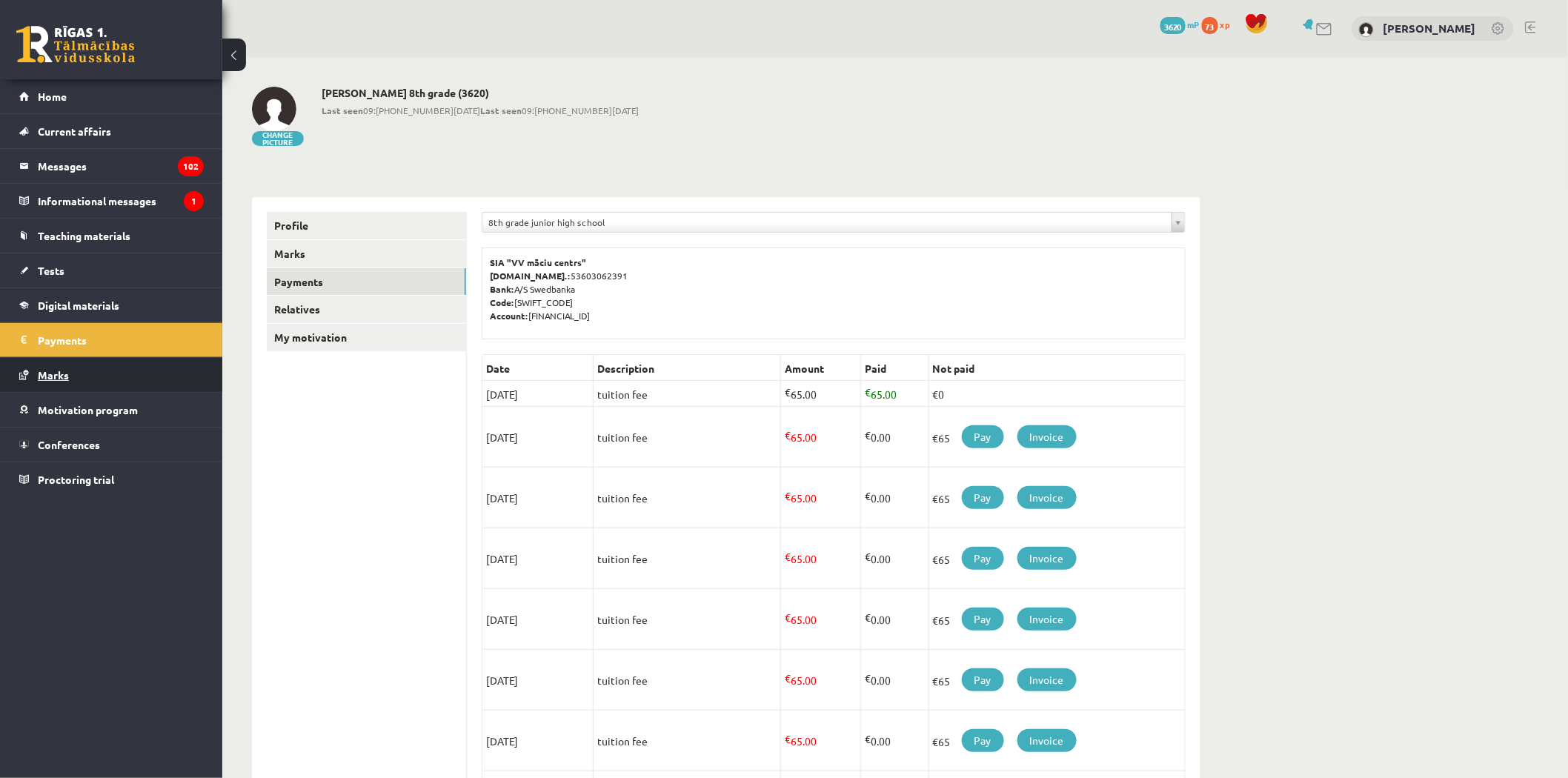
click at [137, 380] on link "Marks" at bounding box center [111, 374] width 184 height 34
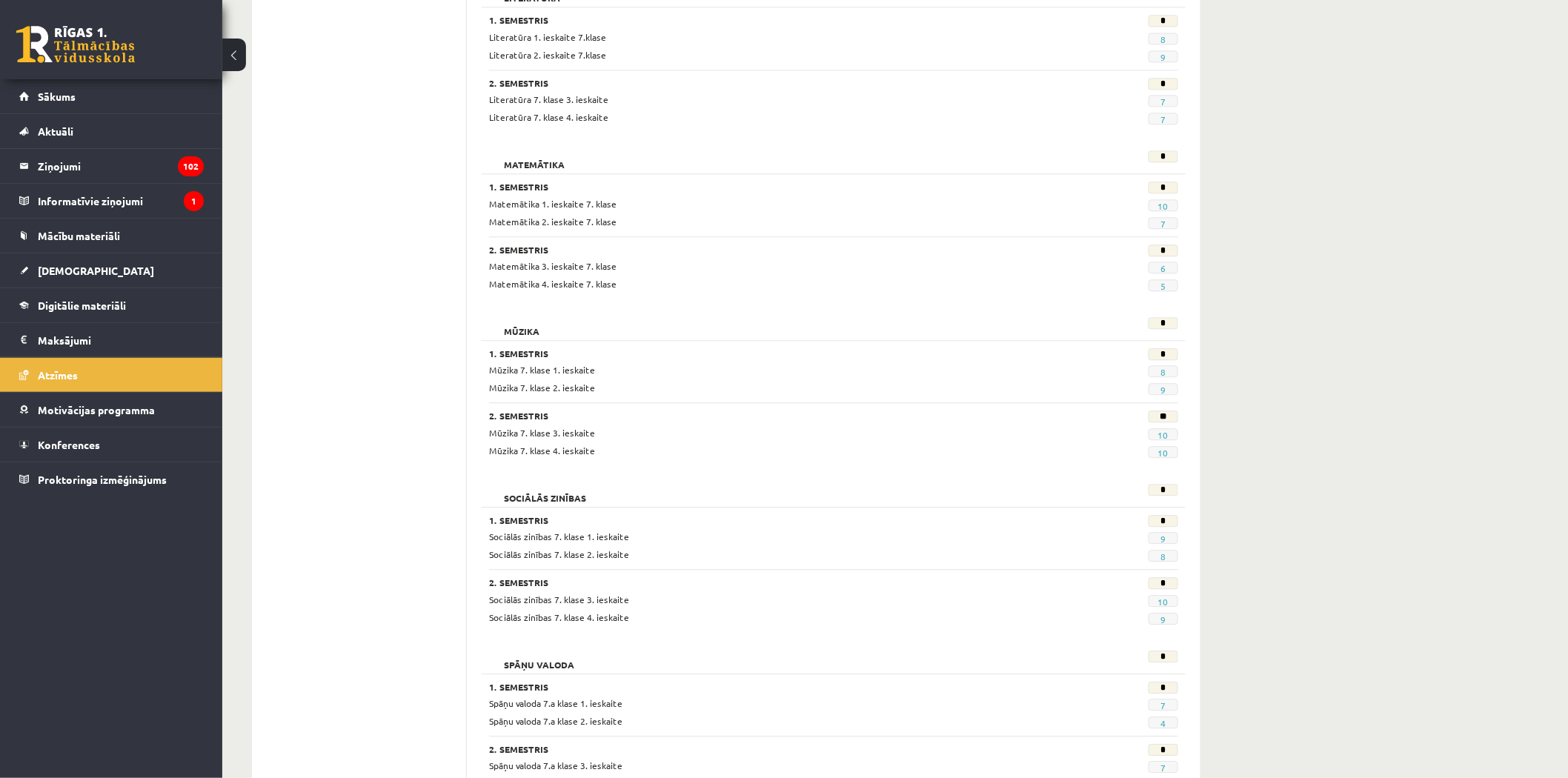
scroll to position [1344, 0]
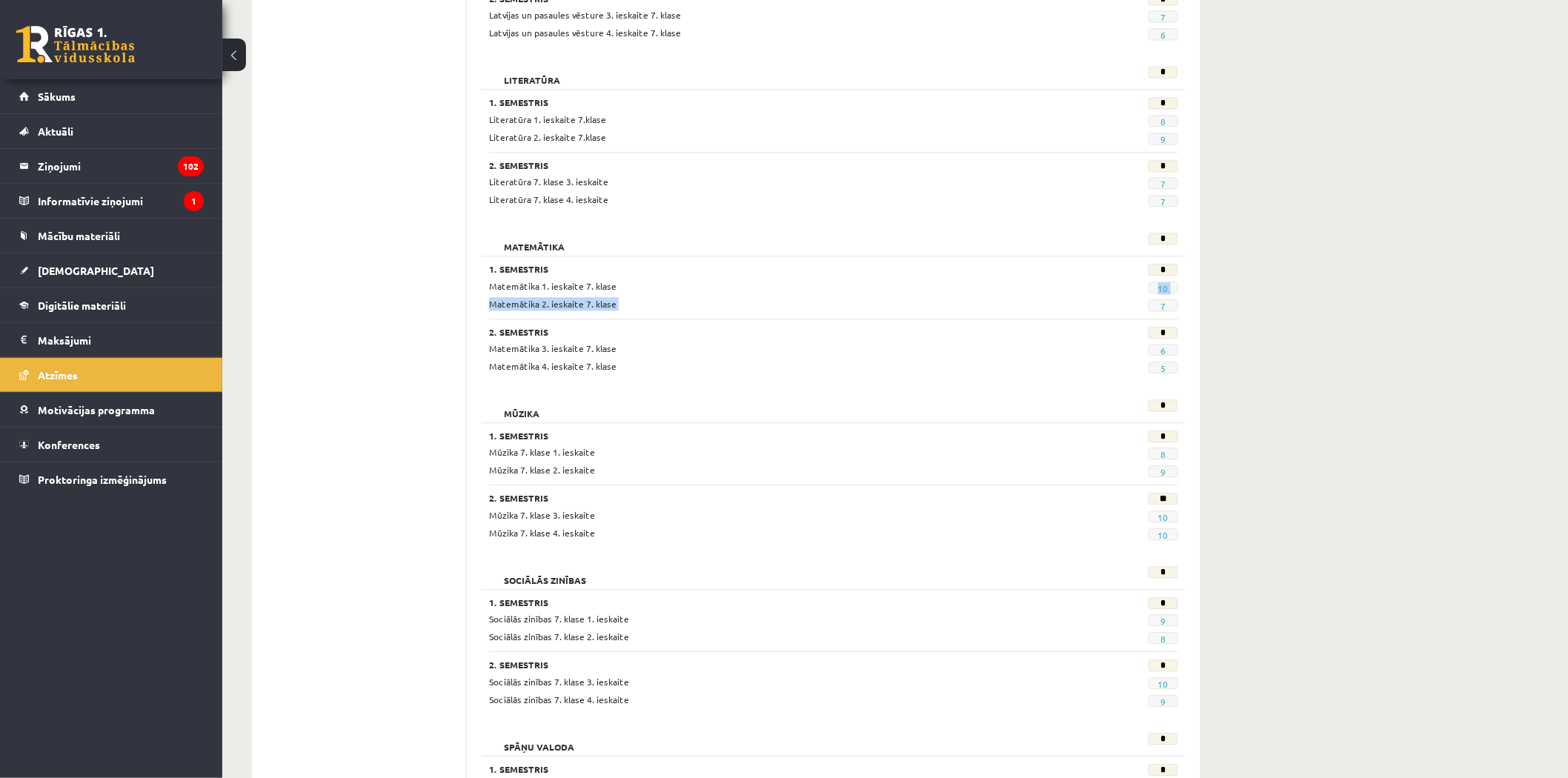
drag, startPoint x: 1151, startPoint y: 291, endPoint x: 1187, endPoint y: 300, distance: 37.1
click at [1178, 302] on div "Matemātika 1. ieskaite 7. klase 10 Matemātika 2. ieskaite 7. klase 7" at bounding box center [834, 295] width 689 height 32
click at [1228, 394] on div "**********" at bounding box center [726, 75] width 1008 height 2723
drag, startPoint x: 1195, startPoint y: 357, endPoint x: 1100, endPoint y: 250, distance: 143.1
click at [1106, 260] on div "**********" at bounding box center [726, 75] width 1008 height 2723
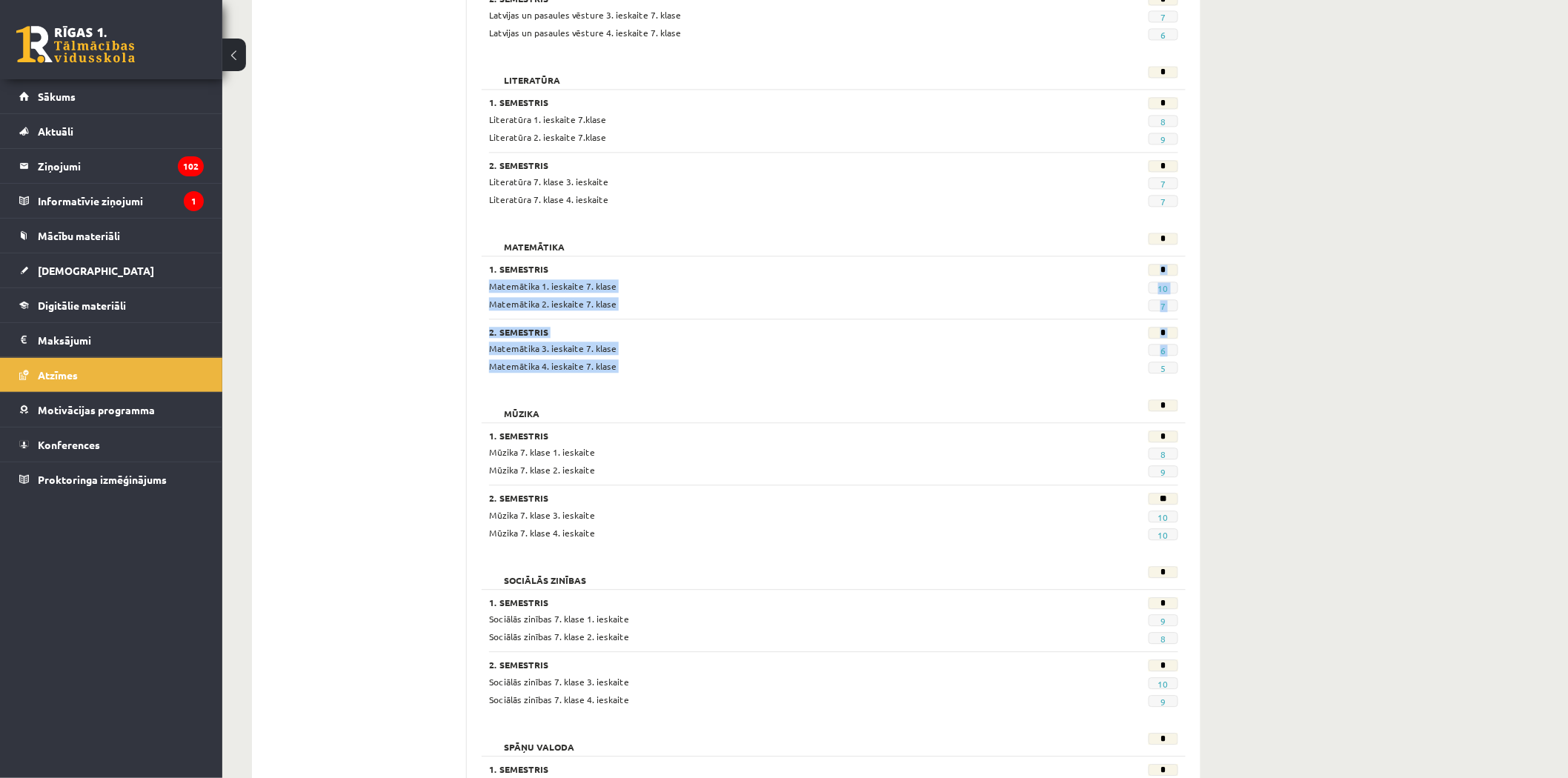
click at [1102, 254] on div "Matemātika * 1. Semestris * Matemātika 1. ieskaite 7. klase 10 Matemātika 2. ie…" at bounding box center [834, 304] width 704 height 159
drag, startPoint x: 1186, startPoint y: 285, endPoint x: 1172, endPoint y: 288, distance: 14.3
click at [1172, 288] on div "10" at bounding box center [1130, 286] width 118 height 14
click at [1353, 359] on div "**********" at bounding box center [895, 75] width 1345 height 2723
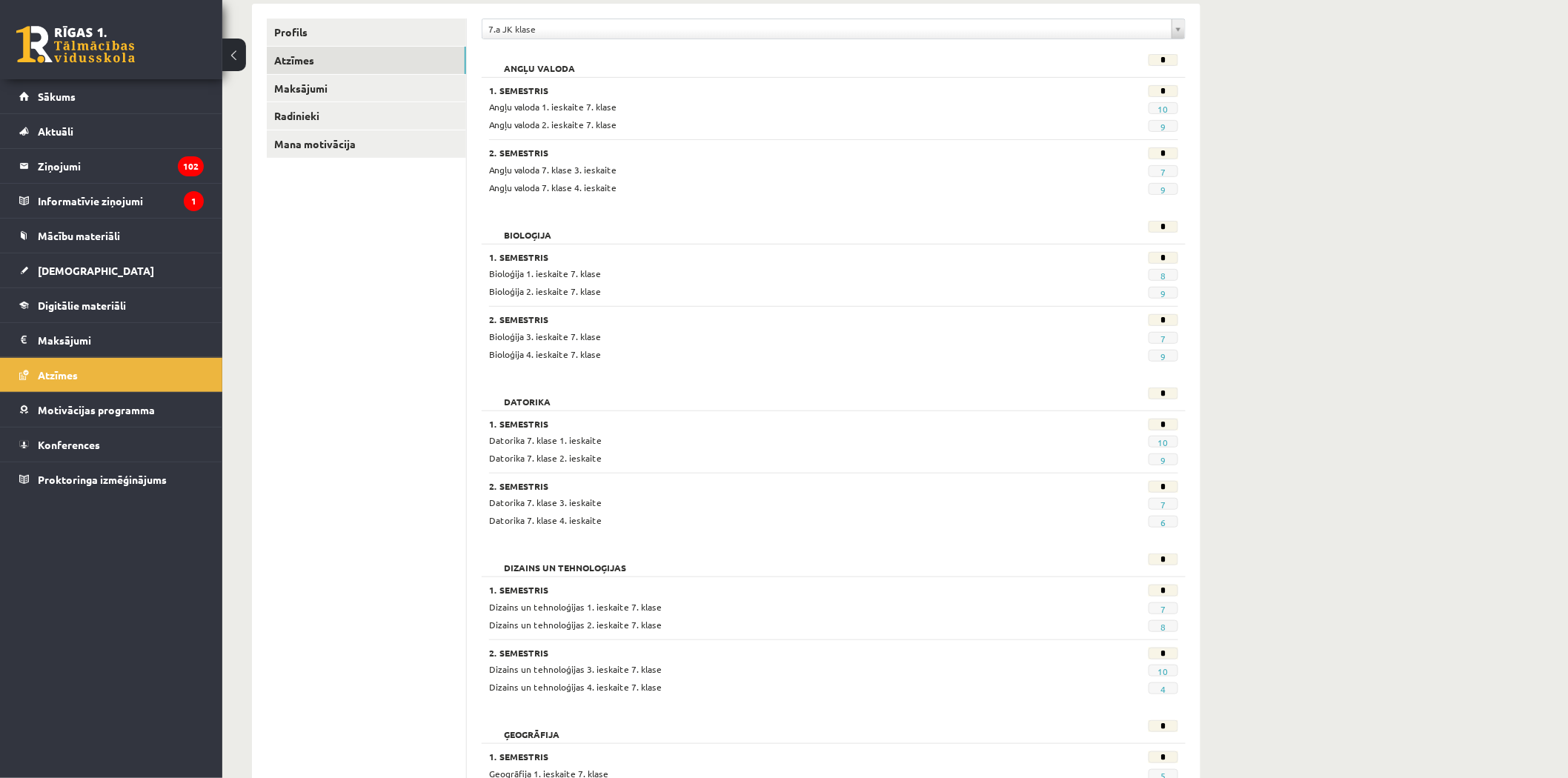
scroll to position [0, 0]
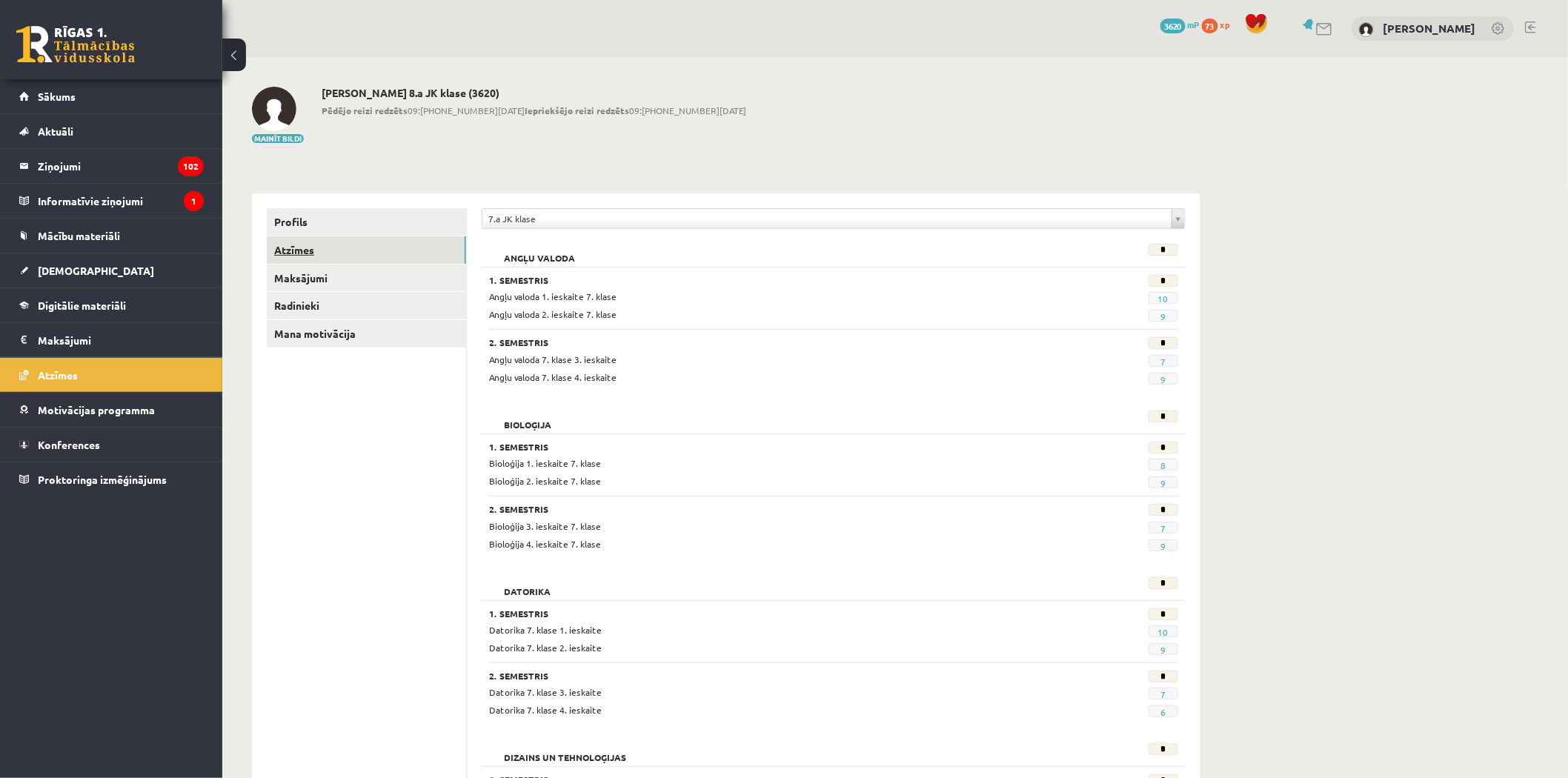
click at [313, 218] on link "Profils" at bounding box center [366, 222] width 199 height 28
